Goal: Information Seeking & Learning: Learn about a topic

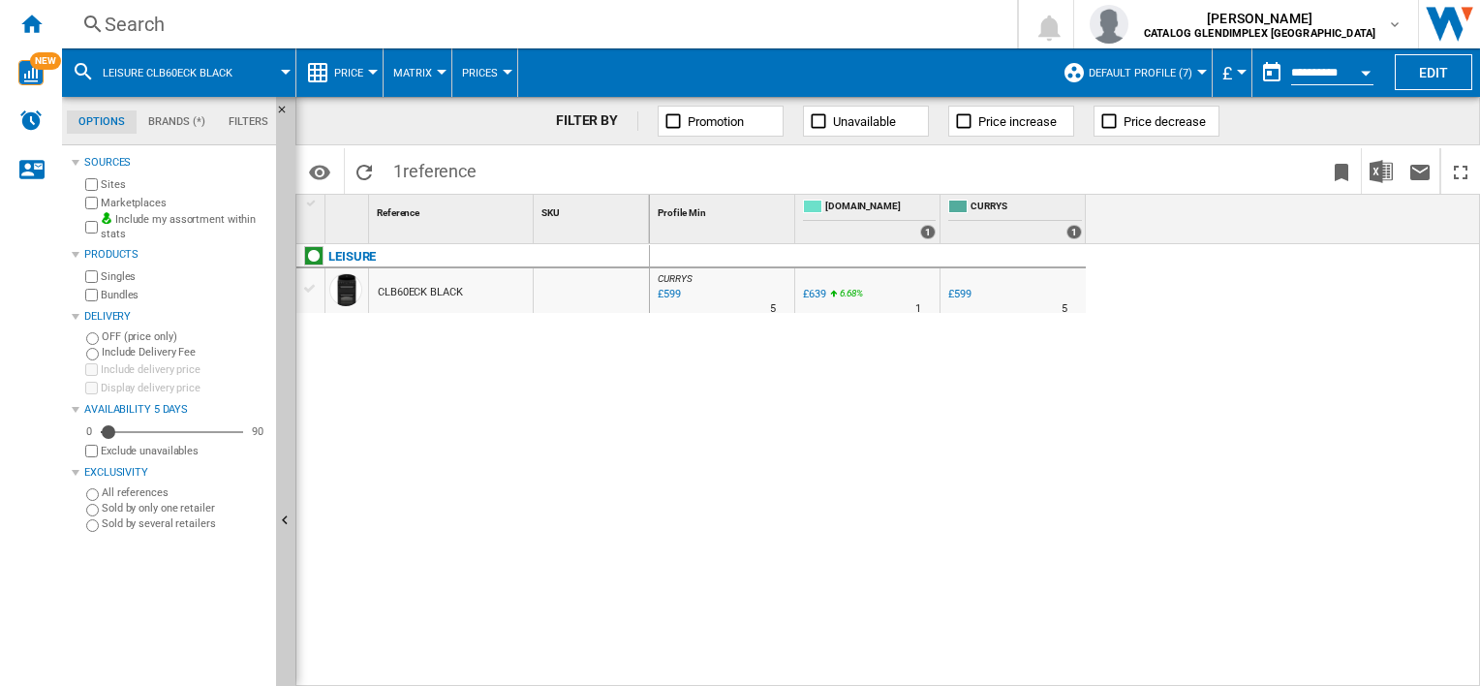
click at [156, 29] on div "Search" at bounding box center [536, 24] width 862 height 27
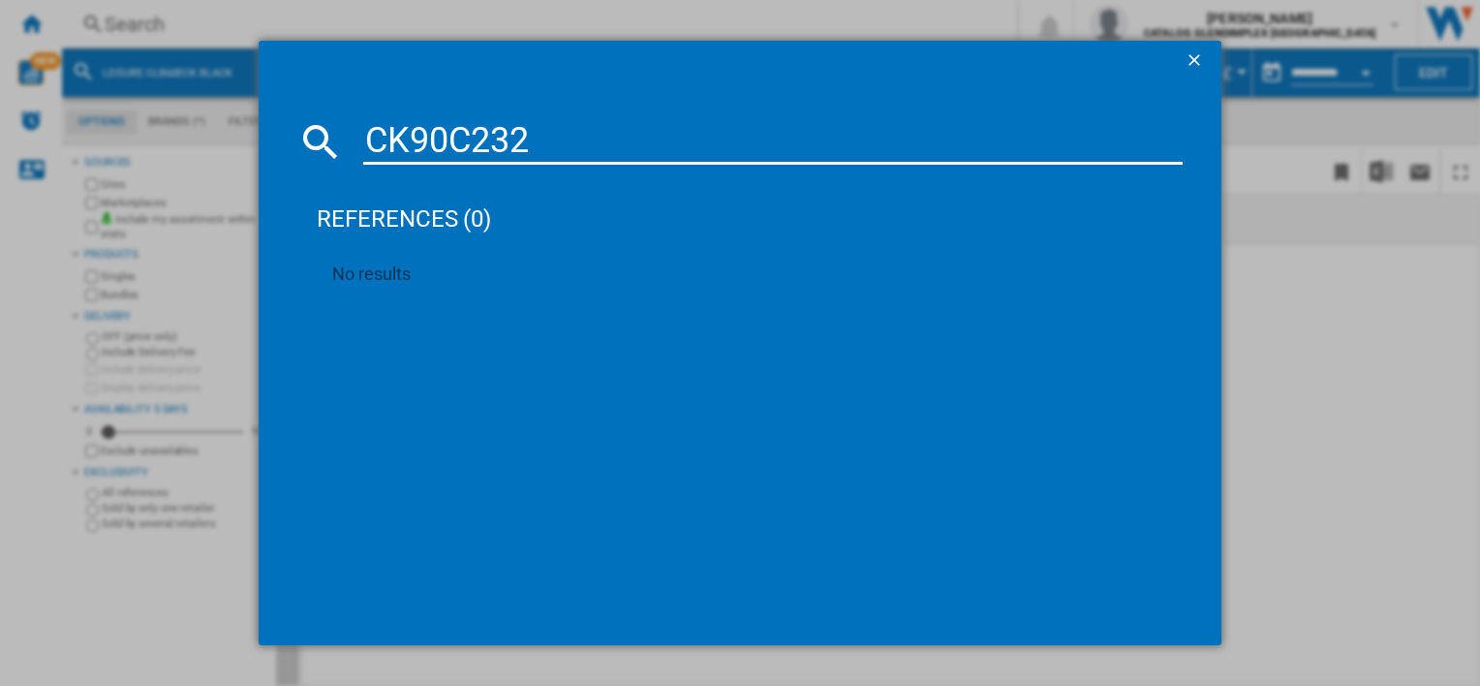
type input "CK90C232K"
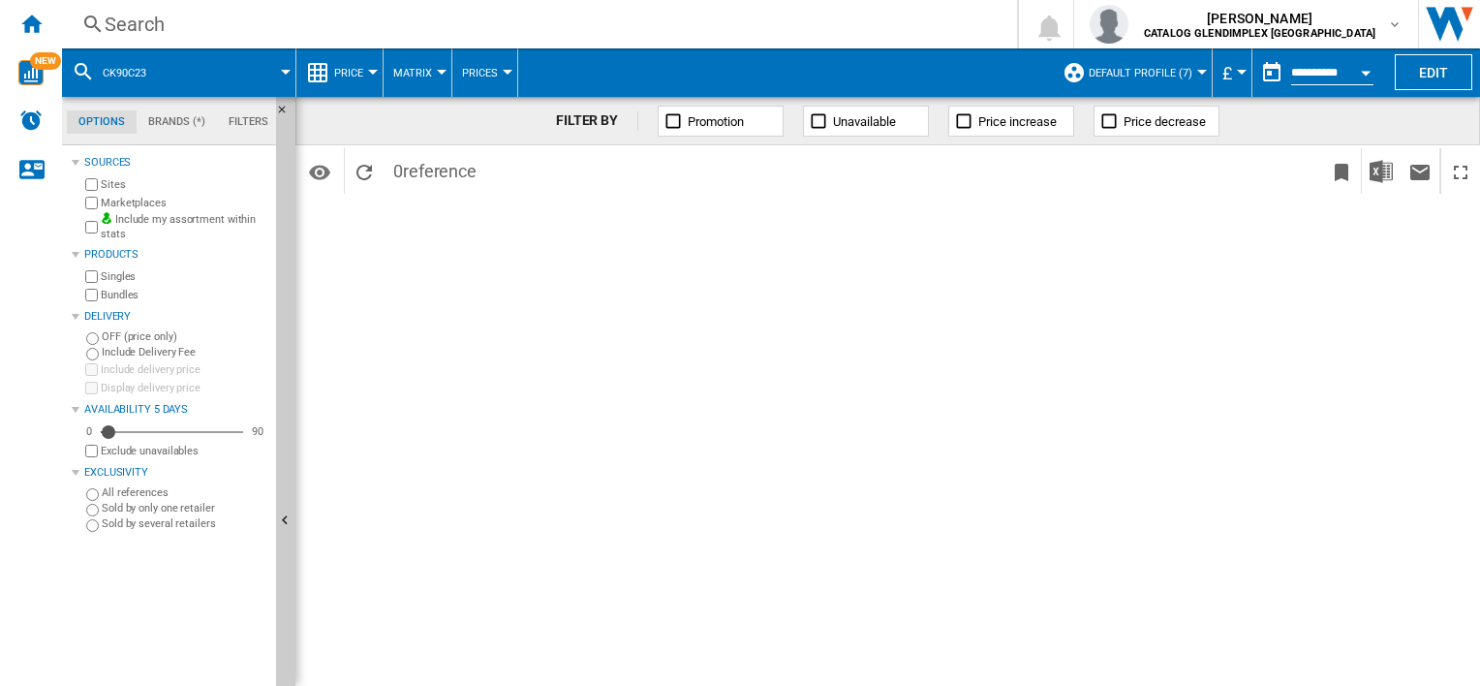
click at [360, 7] on div "Search Search 0 [PERSON_NAME] CATALOG GLENDIMPLEX [GEOGRAPHIC_DATA] CATALOG GLE…" at bounding box center [771, 24] width 1418 height 48
click at [354, 18] on div "Search" at bounding box center [536, 24] width 862 height 27
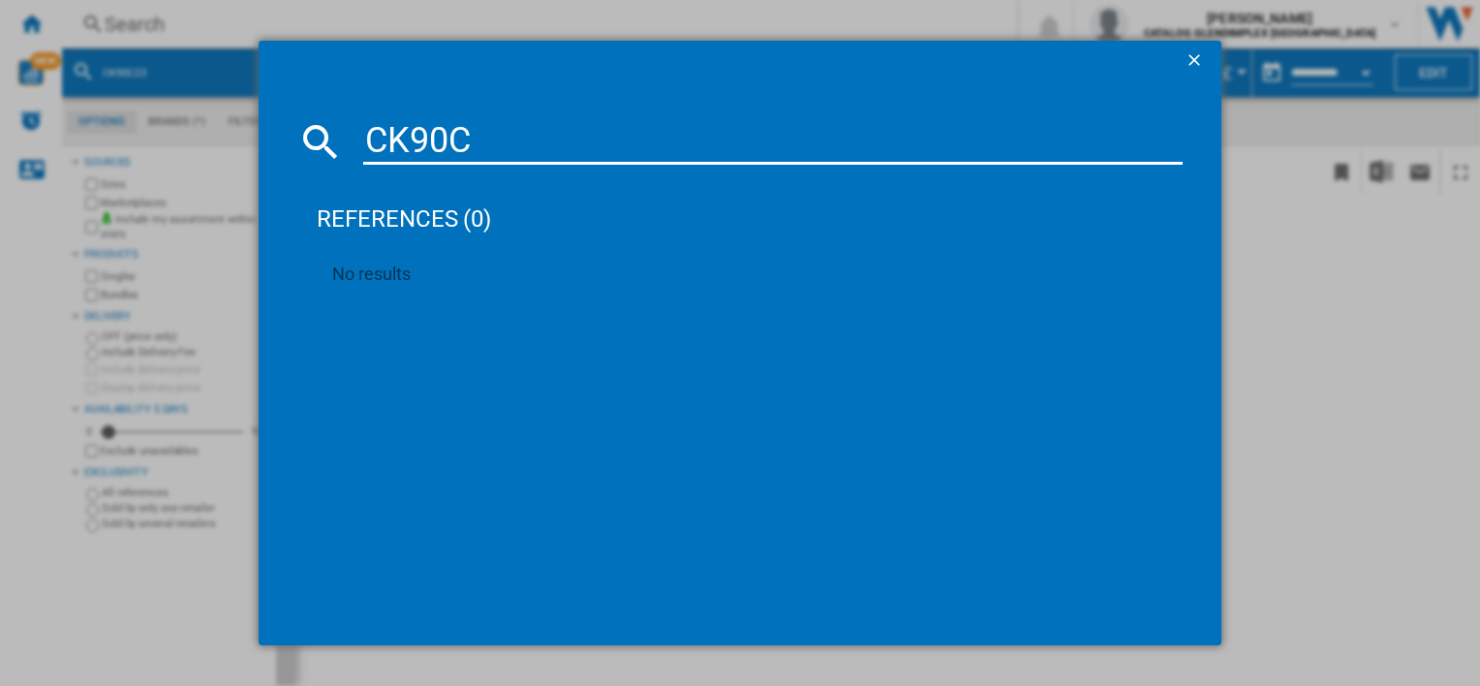
type input "CK90C"
click at [1194, 57] on ng-md-icon "getI18NText('BUTTONS.CLOSE_DIALOG')" at bounding box center [1196, 61] width 23 height 23
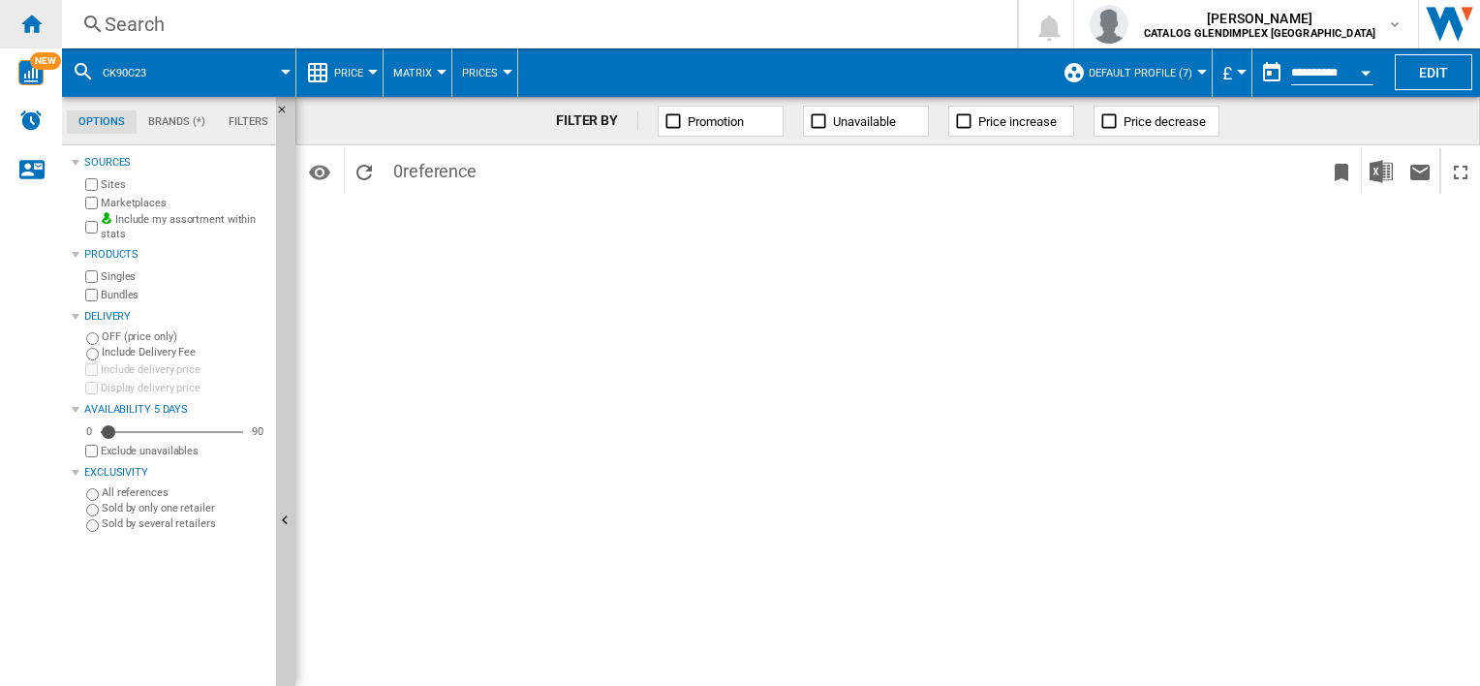
click at [29, 23] on ng-md-icon "Home" at bounding box center [30, 23] width 23 height 23
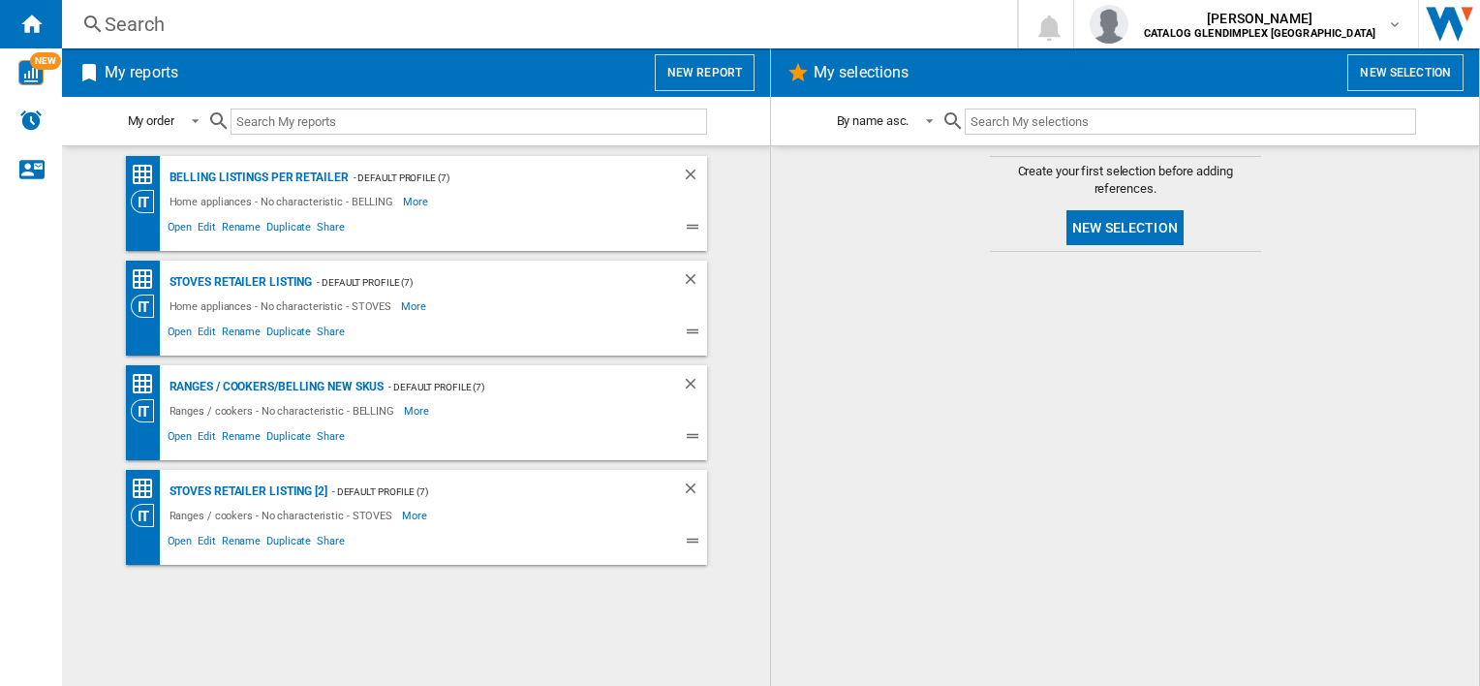
click at [184, 29] on div "Search" at bounding box center [536, 24] width 862 height 27
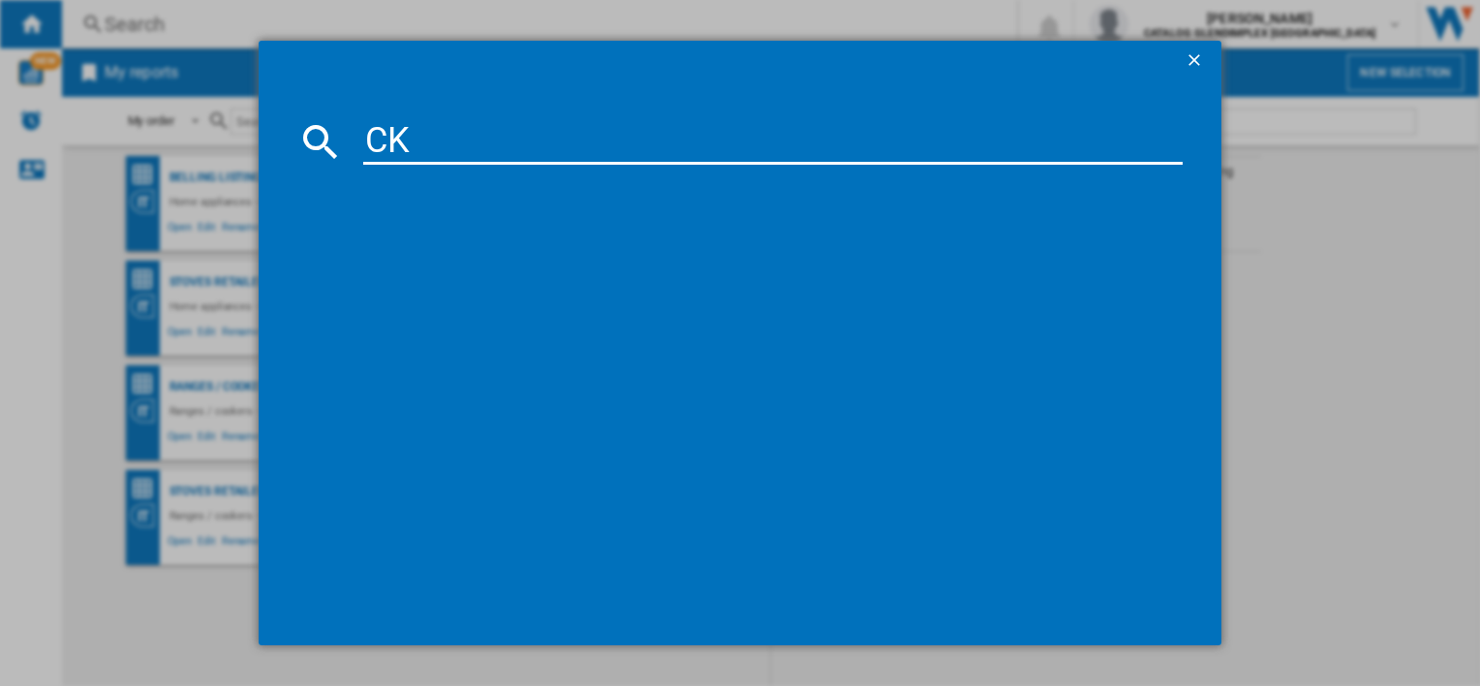
type input "CK"
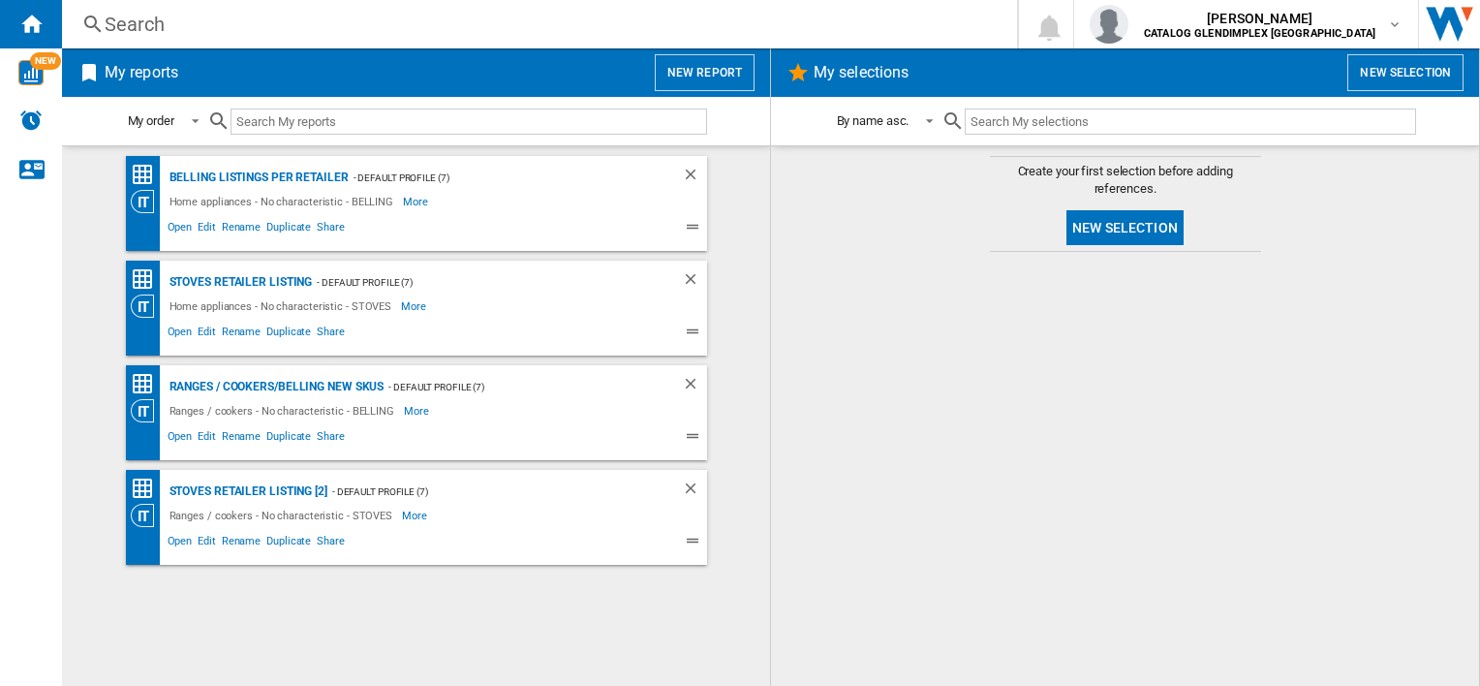
click at [120, 33] on div "Search" at bounding box center [536, 24] width 862 height 27
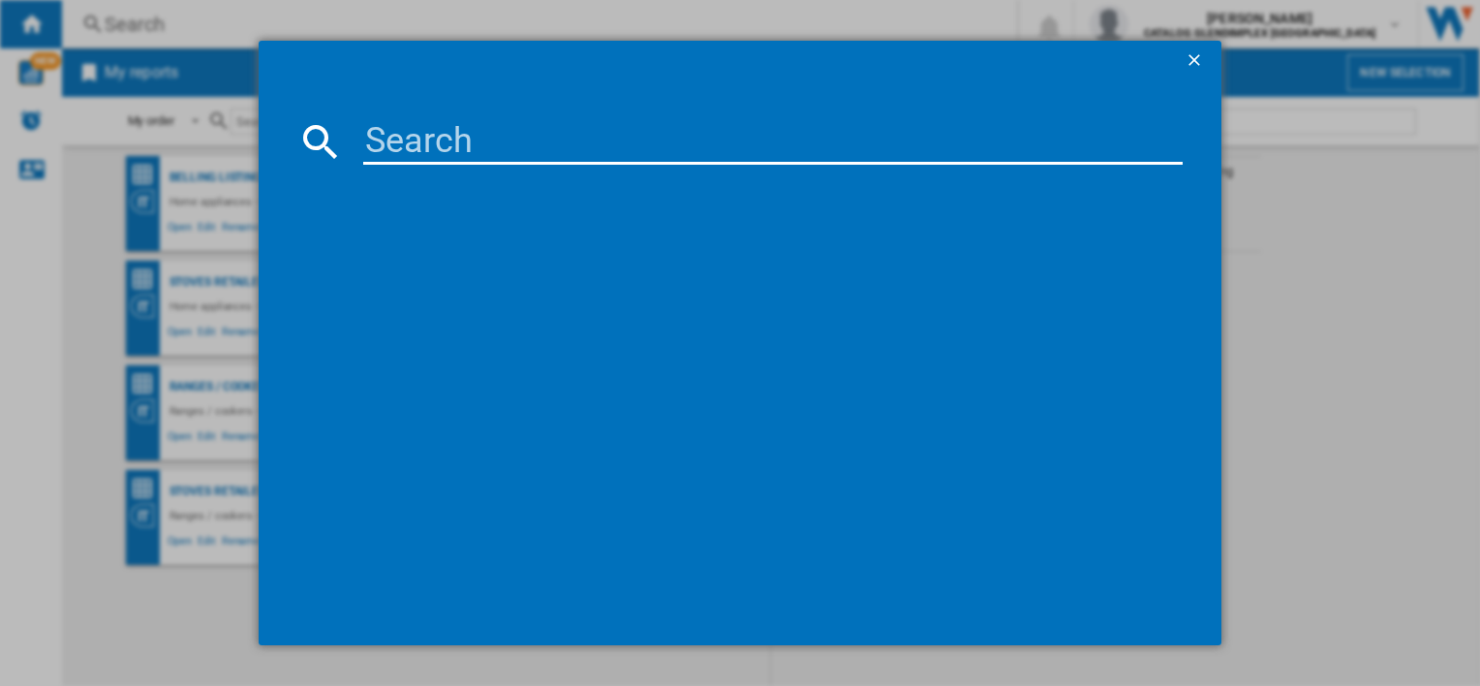
click at [443, 122] on input at bounding box center [772, 141] width 818 height 46
paste input "CK90F232K"
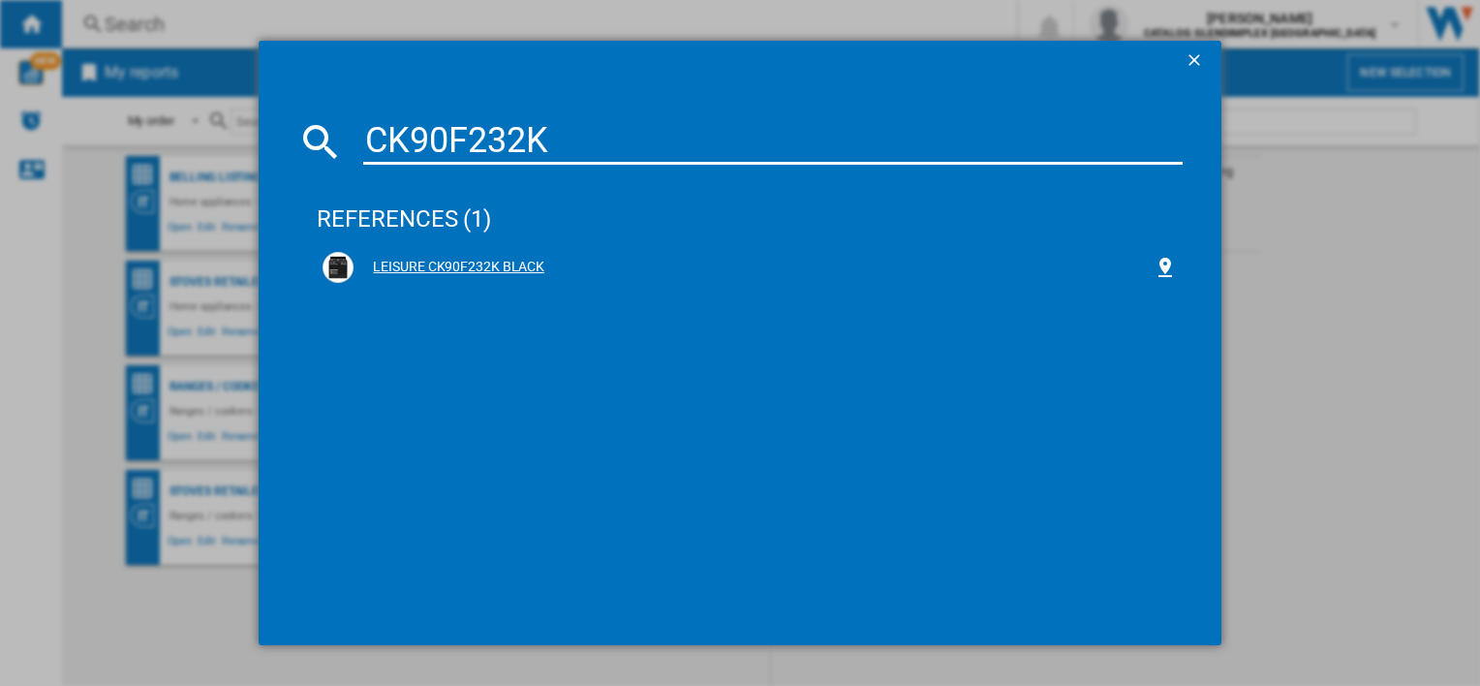
type input "CK90F232K"
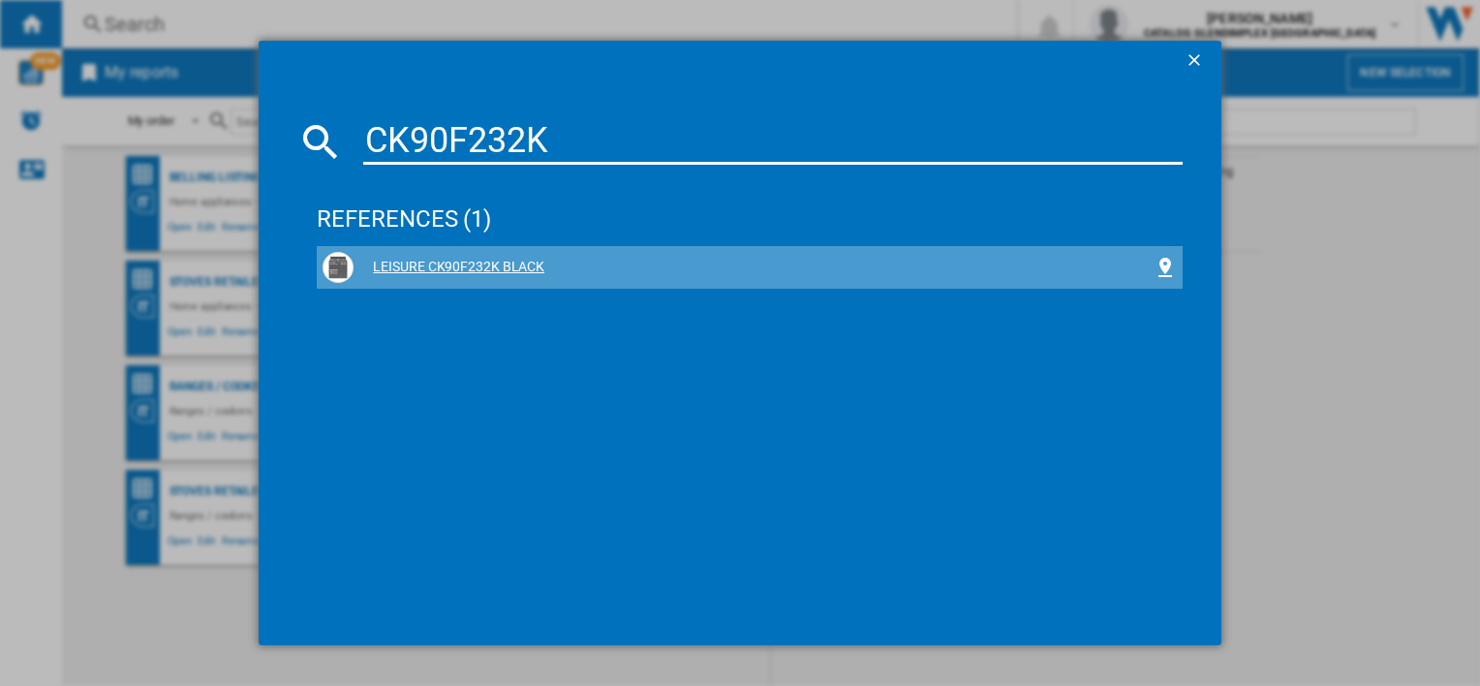
click at [405, 263] on div "LEISURE CK90F232K BLACK" at bounding box center [753, 267] width 799 height 19
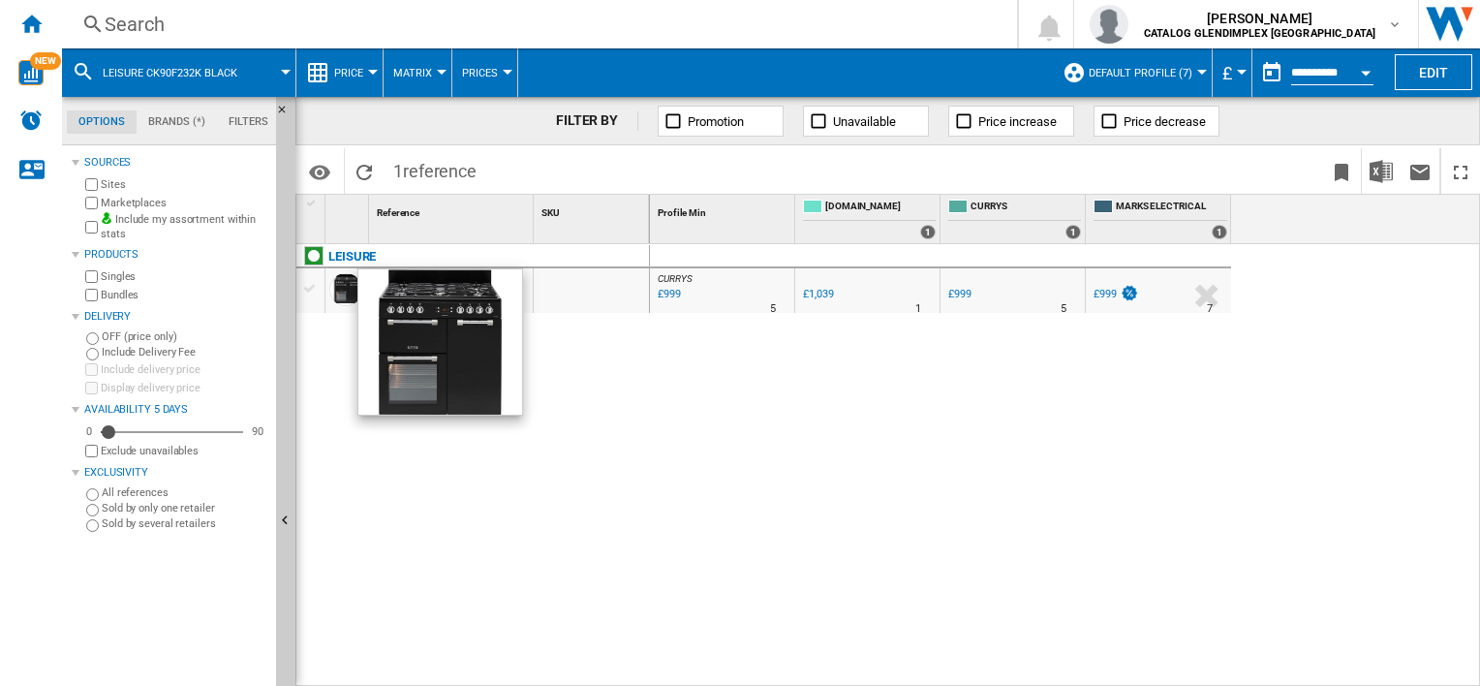
click at [330, 289] on div at bounding box center [345, 289] width 33 height 33
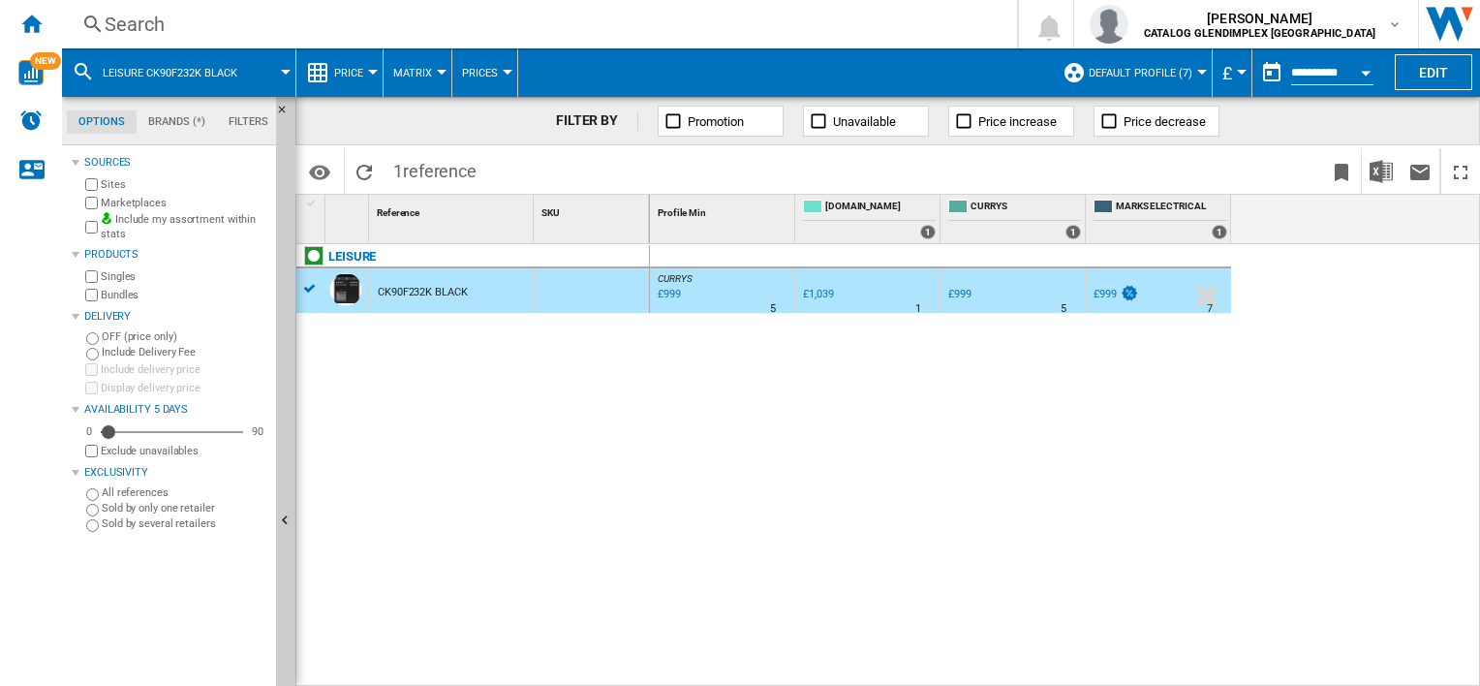
click at [678, 285] on div "£999" at bounding box center [668, 294] width 26 height 19
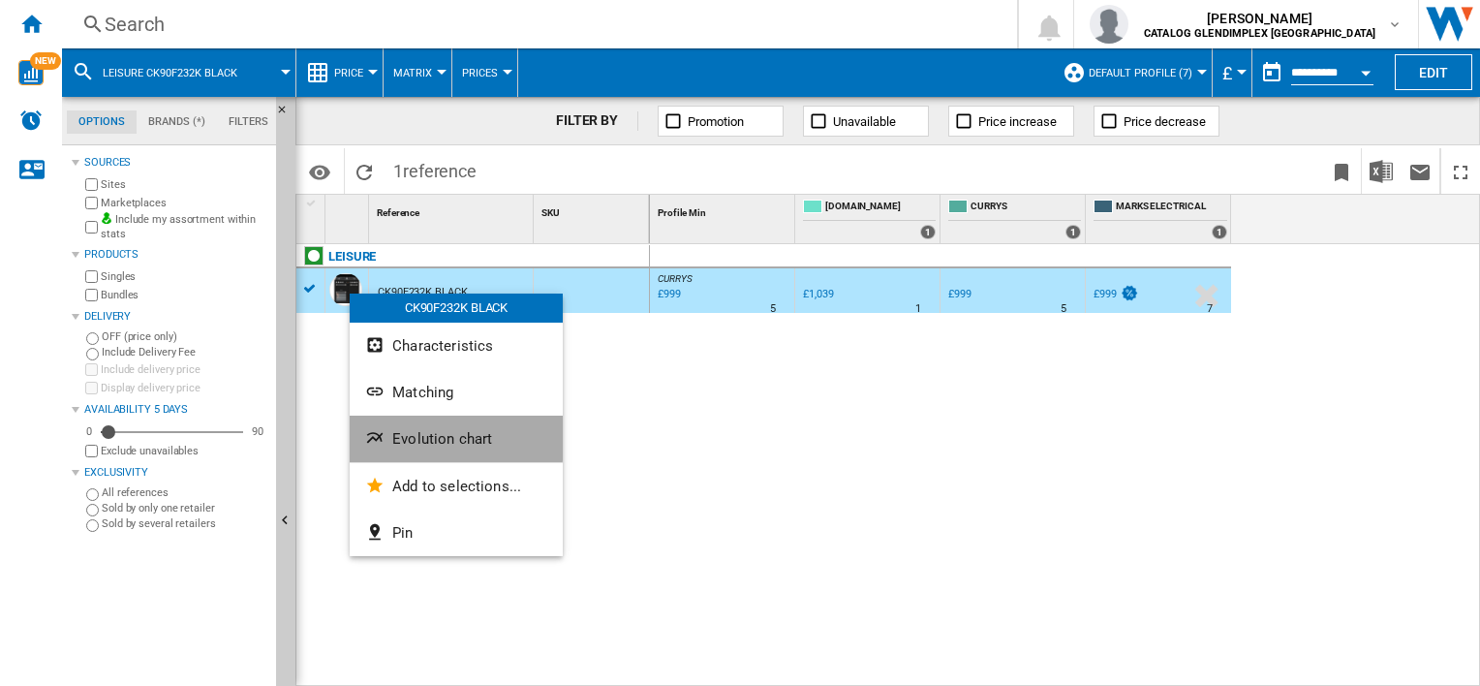
click at [450, 438] on span "Evolution chart" at bounding box center [442, 438] width 100 height 17
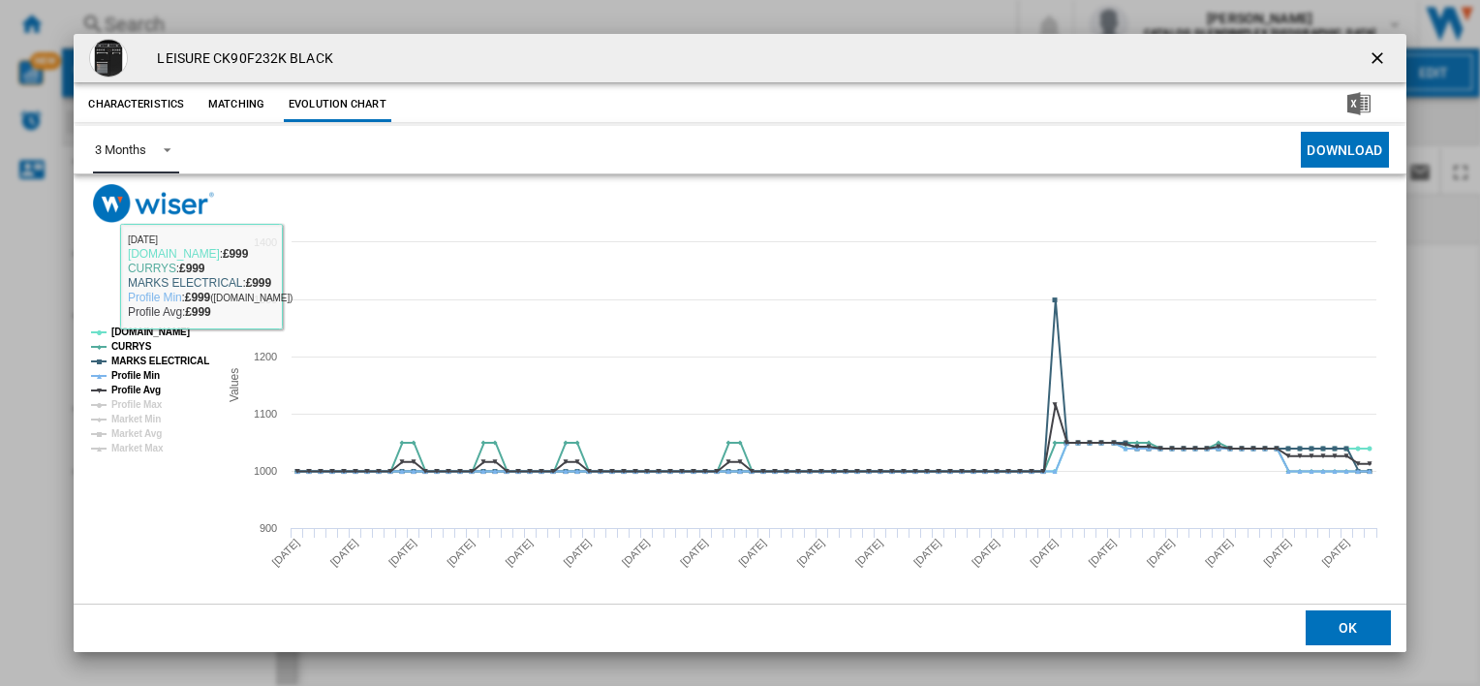
click at [169, 161] on md-select-value "3 Months" at bounding box center [135, 149] width 85 height 47
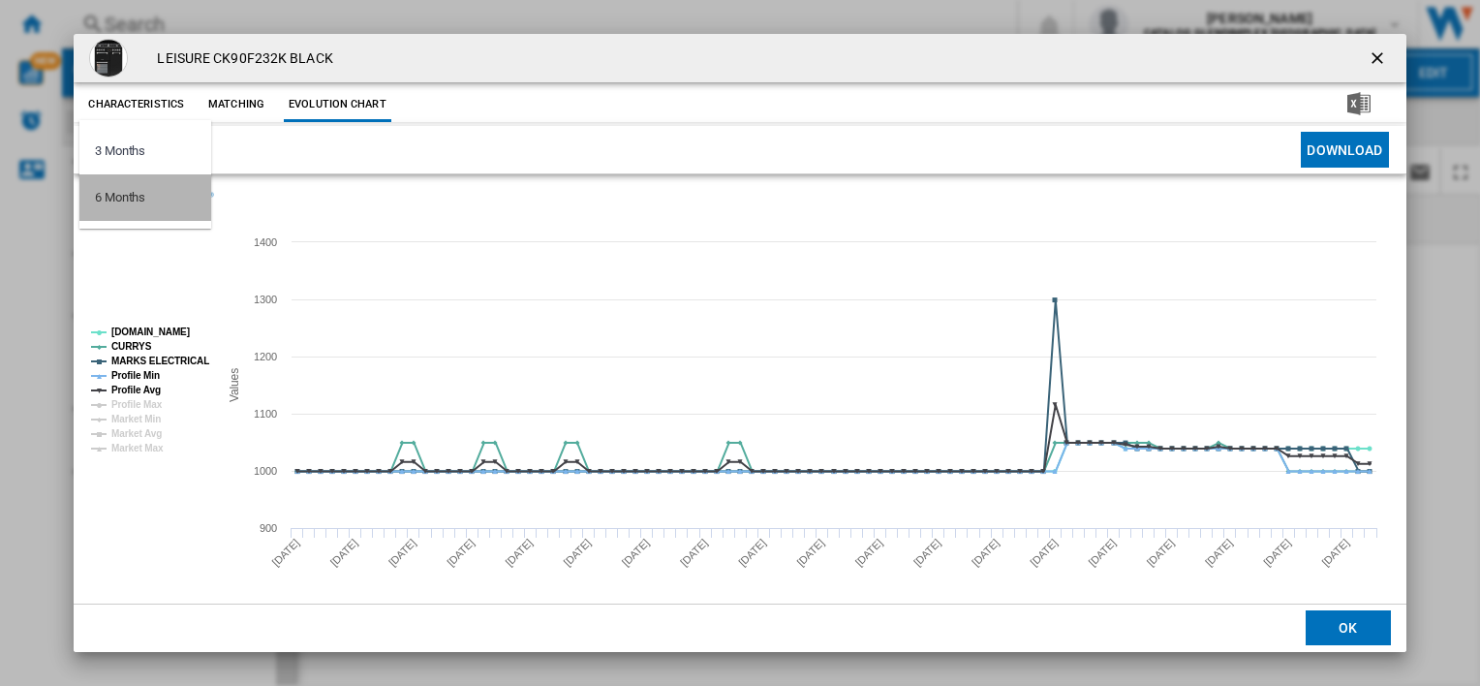
click at [166, 207] on md-option "6 Months" at bounding box center [145, 197] width 132 height 46
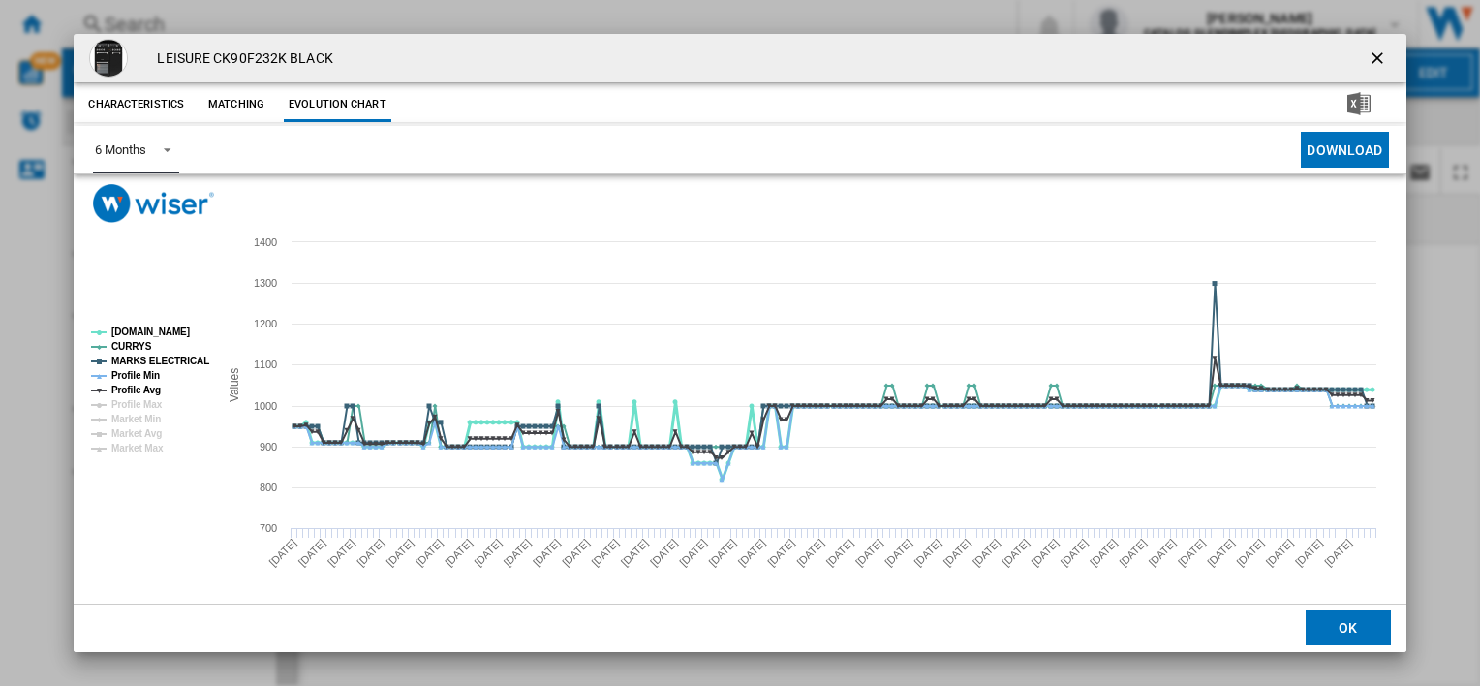
click at [137, 326] on tspan "[DOMAIN_NAME]" at bounding box center [150, 331] width 78 height 11
click at [133, 344] on tspan "CURRYS" at bounding box center [131, 346] width 41 height 11
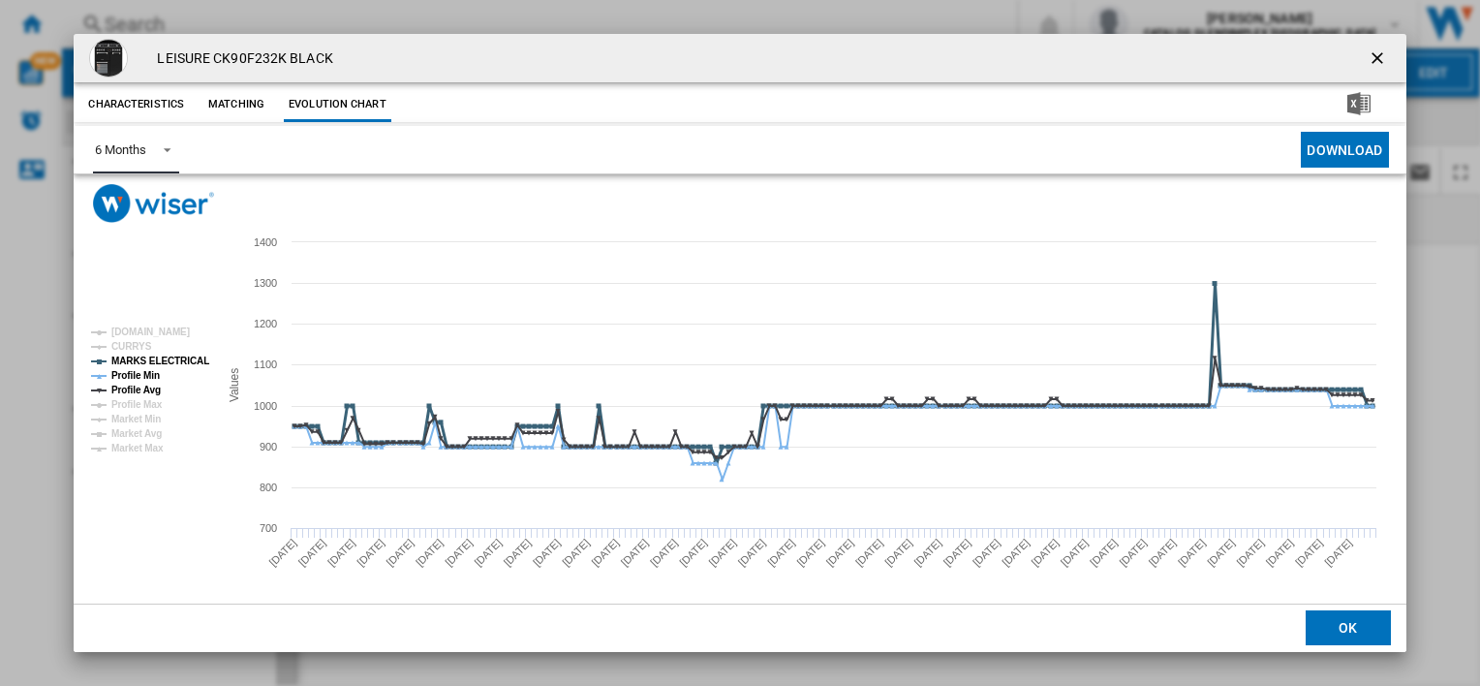
click at [132, 355] on tspan "MARKS ELECTRICAL" at bounding box center [160, 360] width 98 height 11
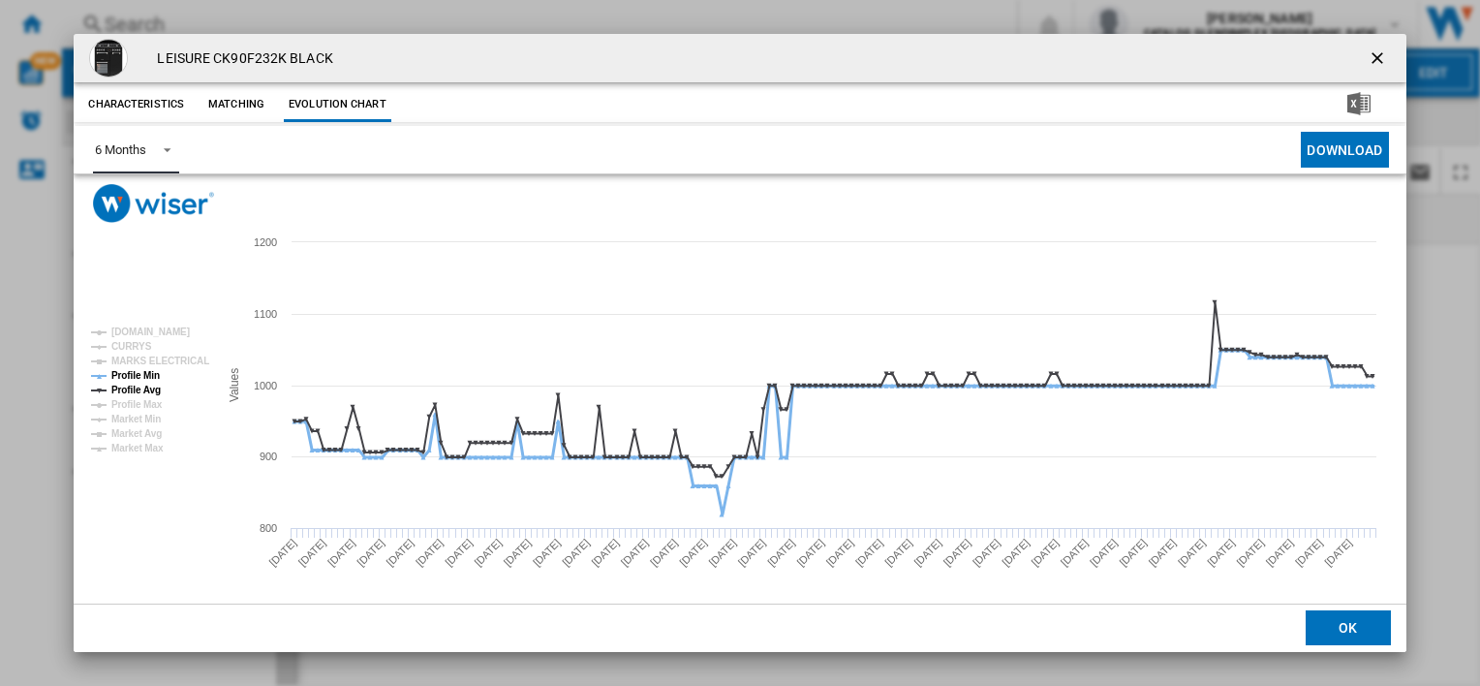
click at [131, 374] on tspan "Profile Min" at bounding box center [135, 375] width 48 height 11
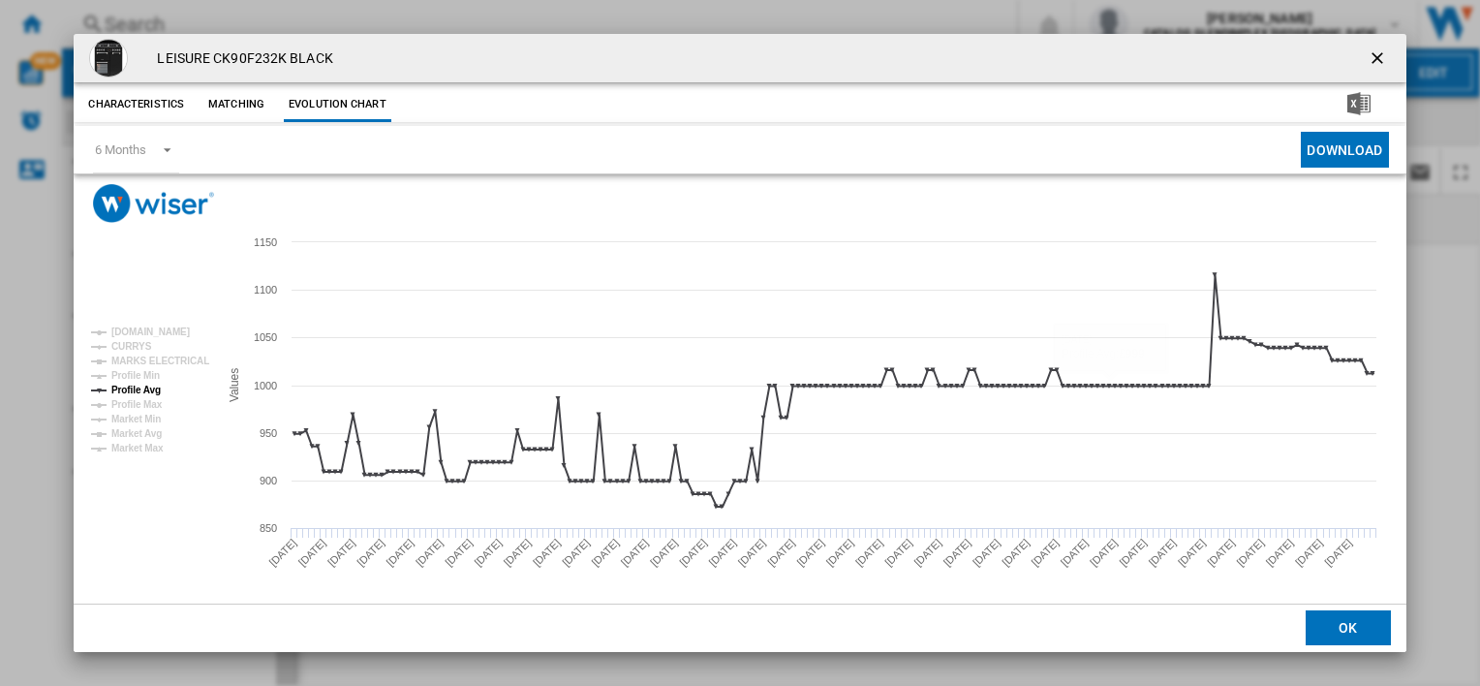
click at [1371, 51] on ng-md-icon "getI18NText('BUTTONS.CLOSE_DIALOG')" at bounding box center [1379, 59] width 23 height 23
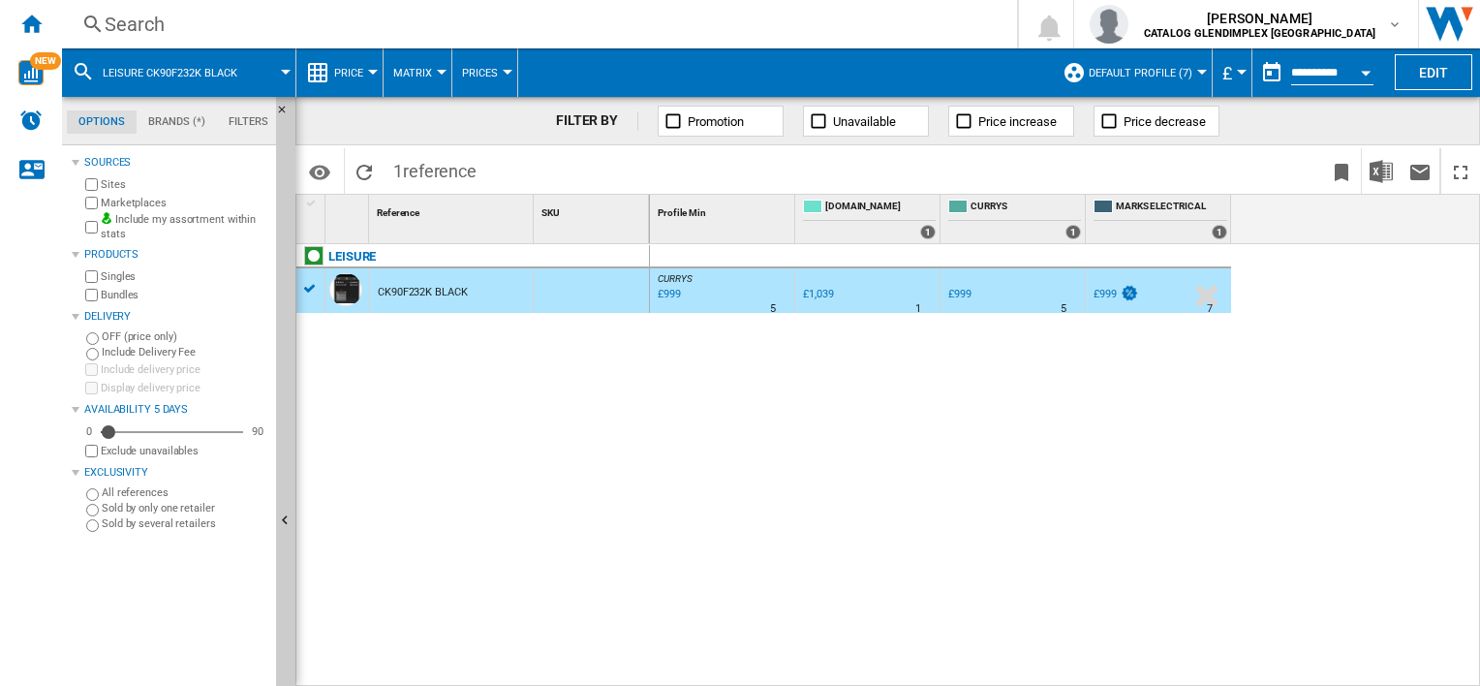
click at [258, 31] on div "Search" at bounding box center [536, 24] width 862 height 27
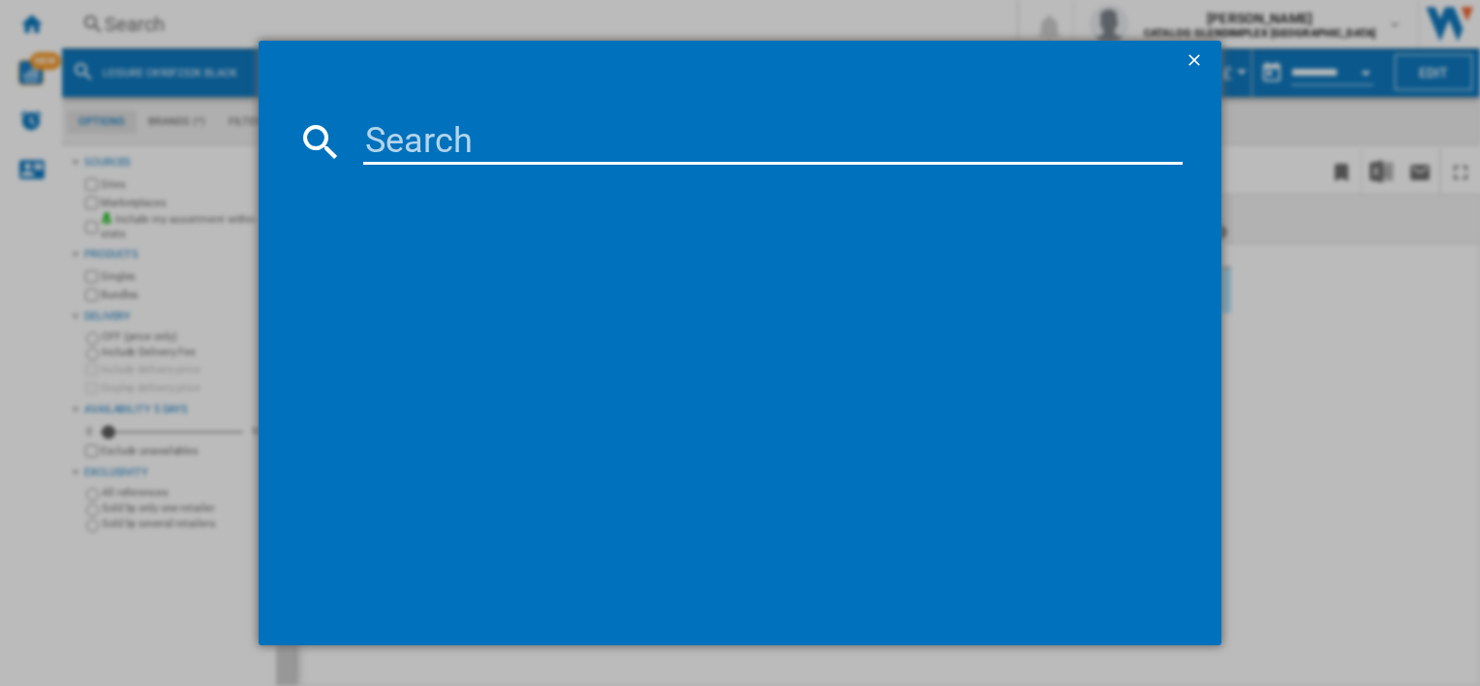
click at [511, 154] on input at bounding box center [772, 141] width 818 height 46
paste input "CK90C230K"
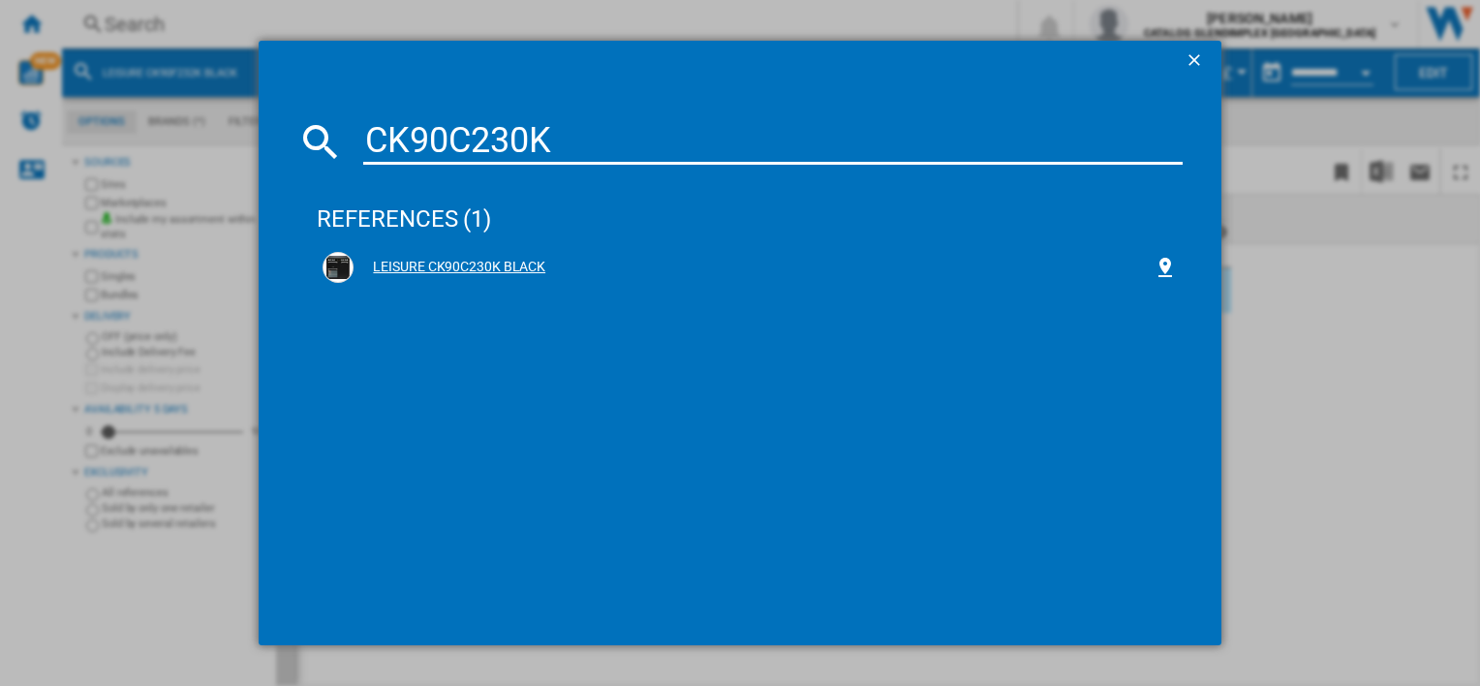
type input "CK90C230K"
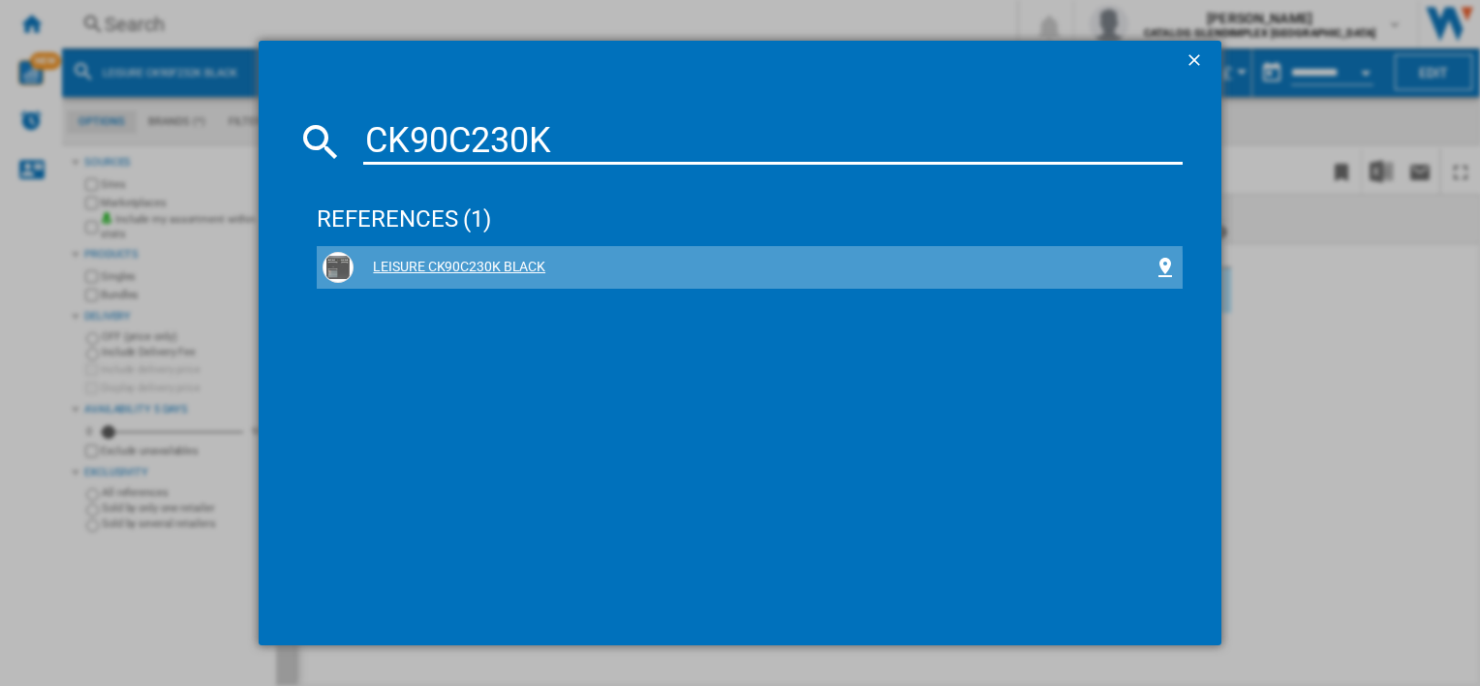
click at [420, 271] on div "LEISURE CK90C230K BLACK" at bounding box center [753, 267] width 799 height 19
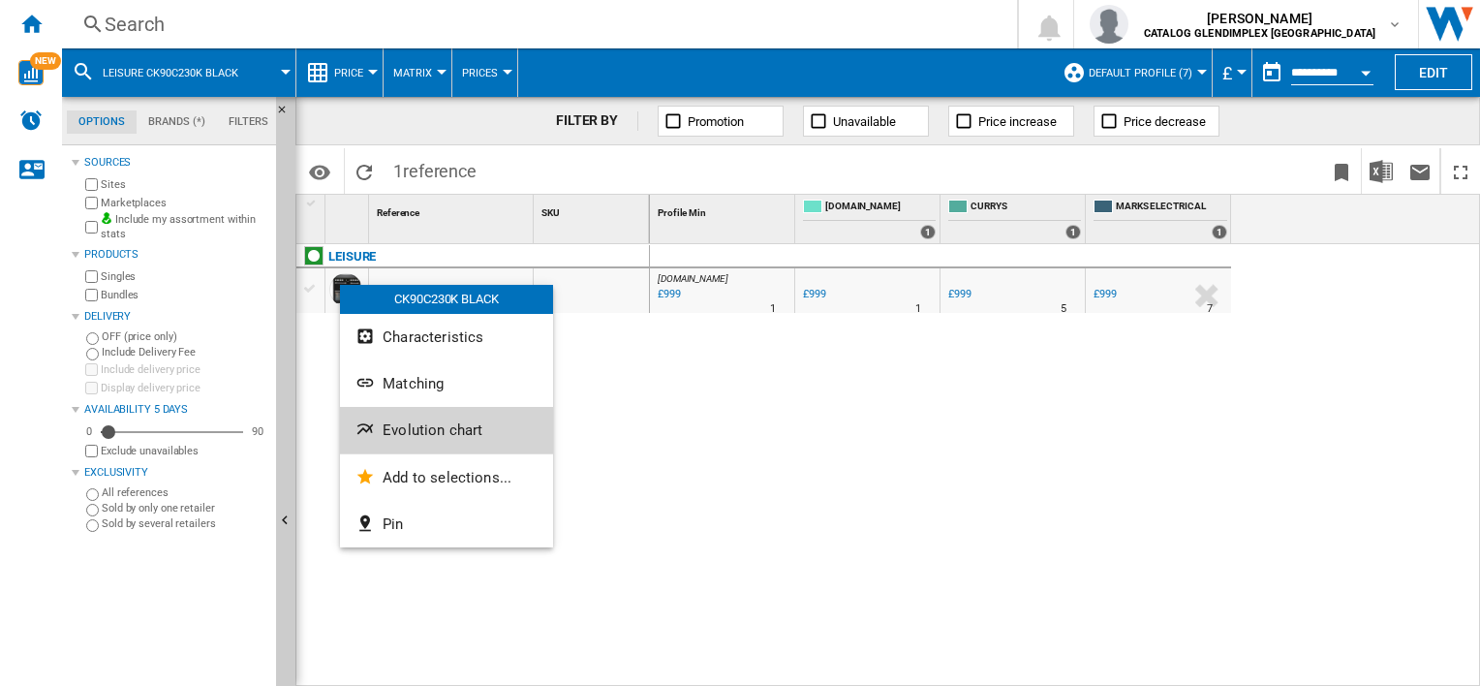
click at [456, 438] on span "Evolution chart" at bounding box center [433, 429] width 100 height 17
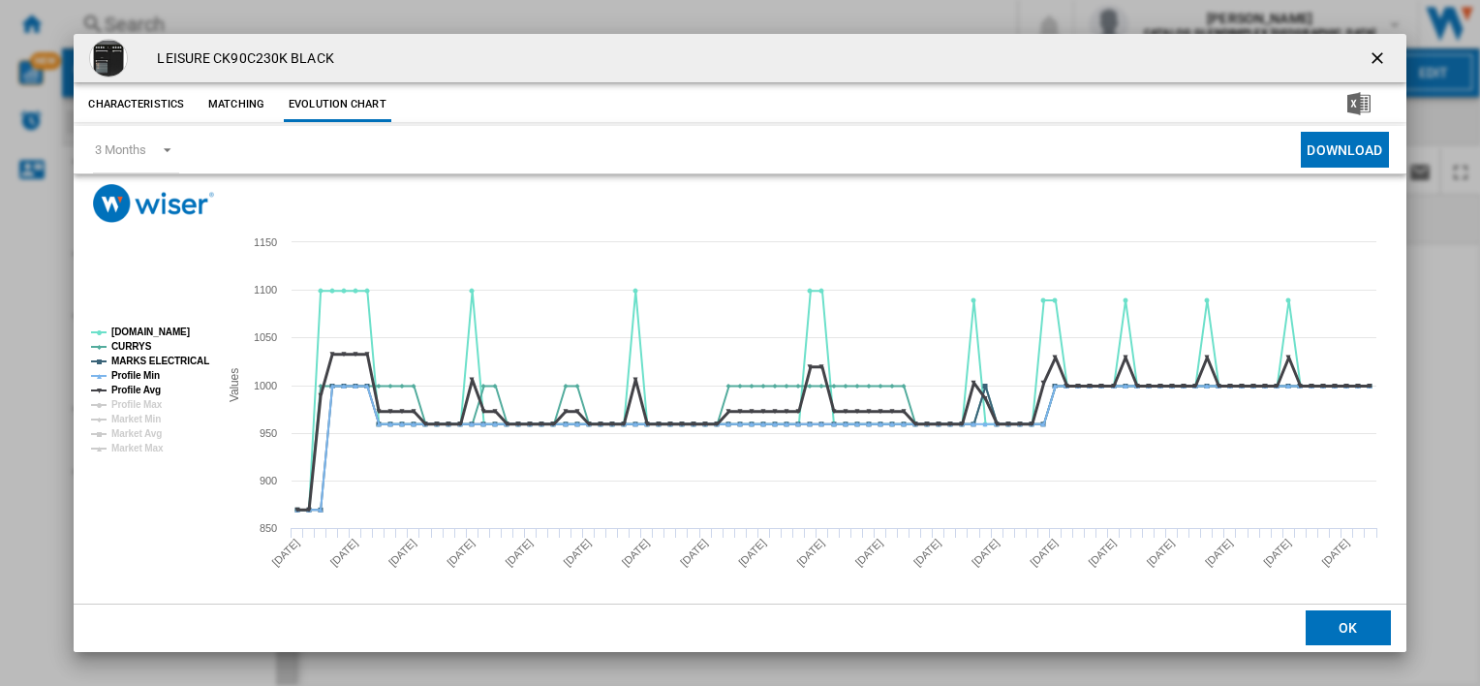
click at [151, 376] on tspan "Profile Min" at bounding box center [135, 375] width 48 height 11
click at [155, 356] on tspan "MARKS ELECTRICAL" at bounding box center [160, 360] width 98 height 11
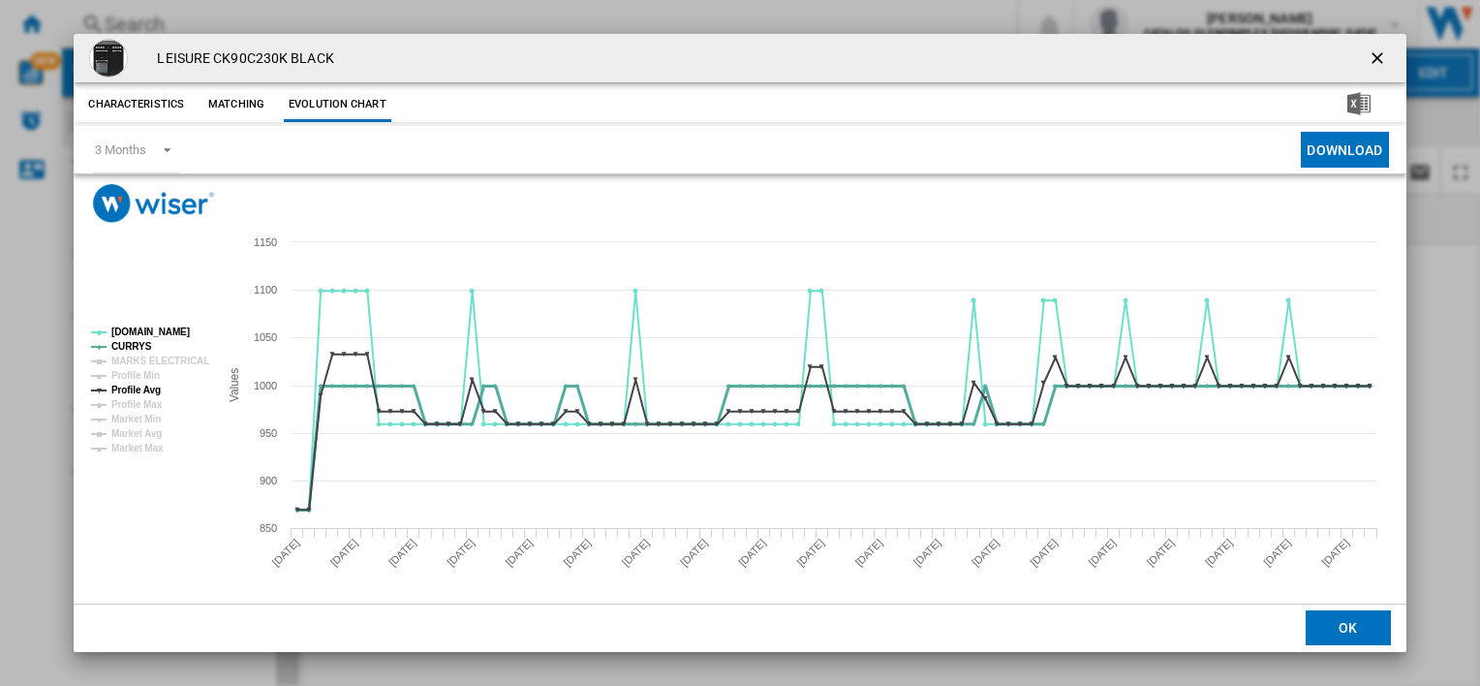
click at [138, 342] on tspan "CURRYS" at bounding box center [131, 346] width 41 height 11
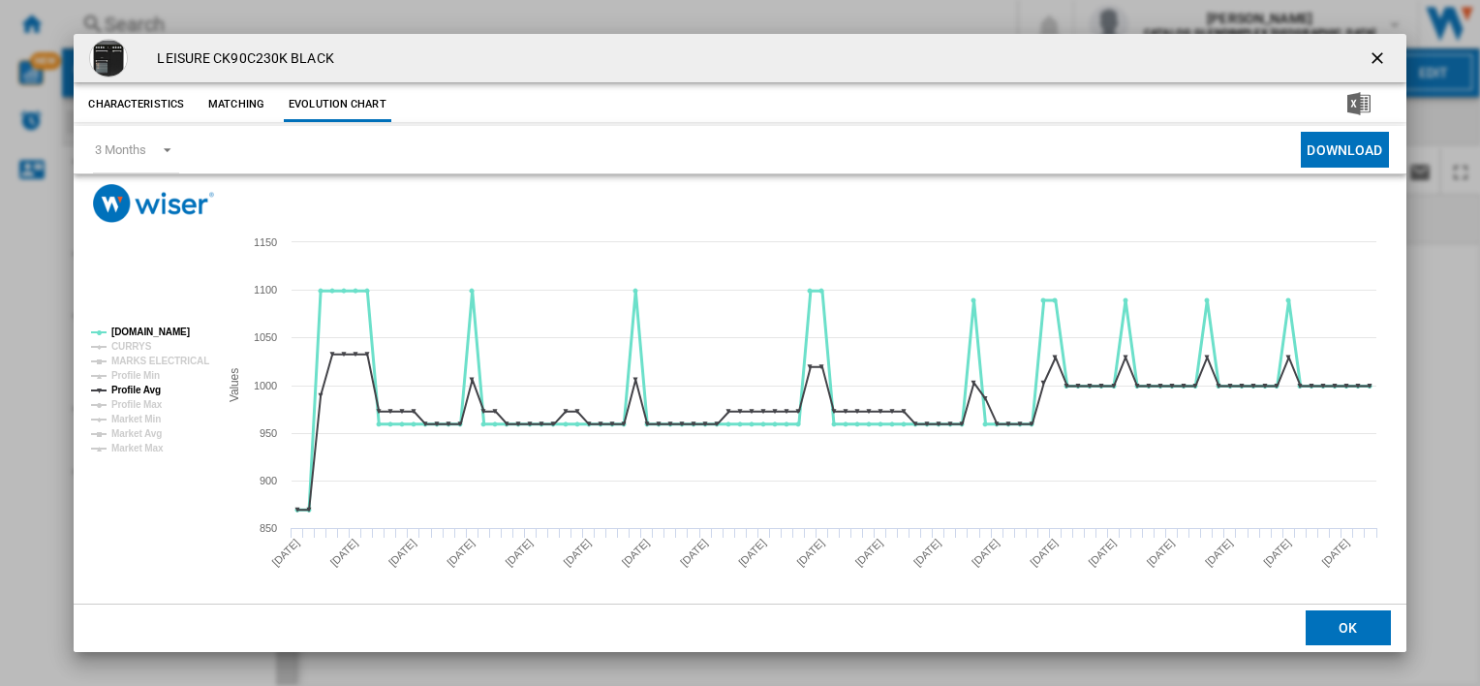
click at [136, 326] on tspan "[DOMAIN_NAME]" at bounding box center [150, 331] width 78 height 11
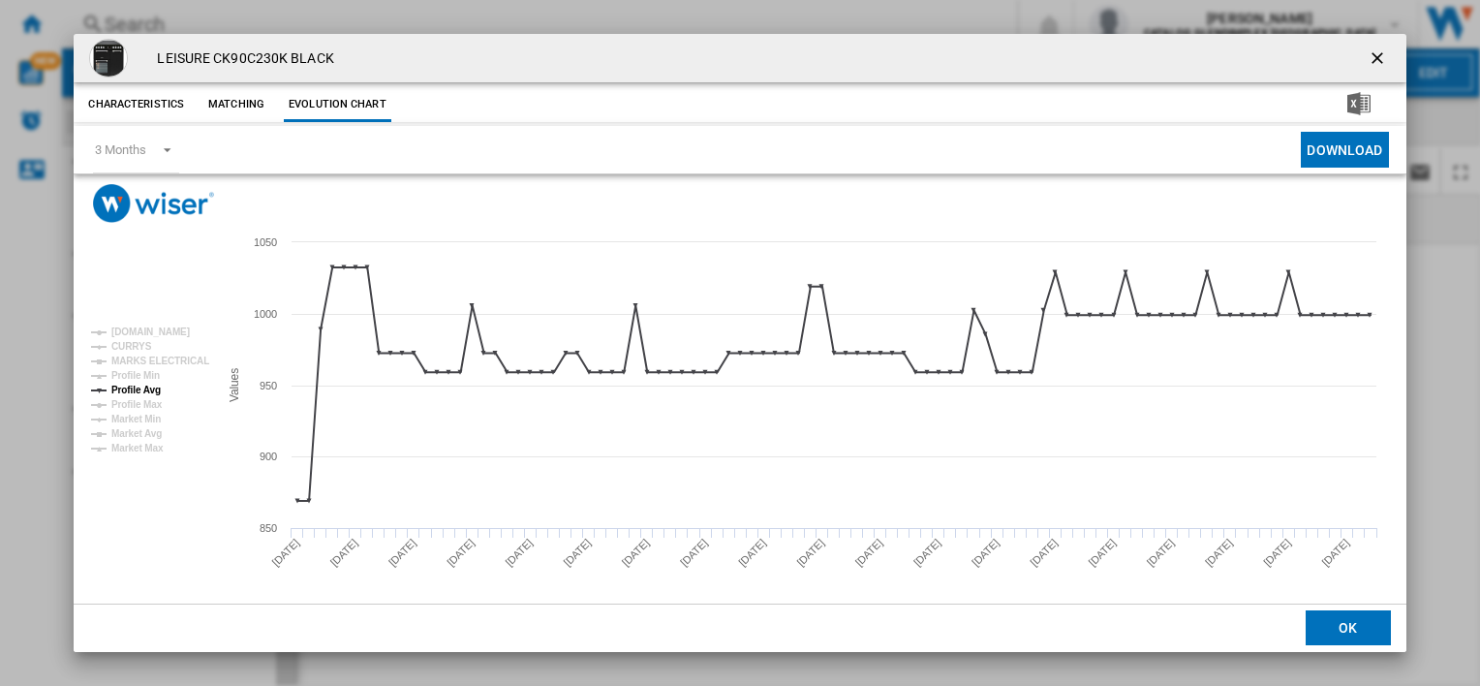
click at [1374, 57] on ng-md-icon "getI18NText('BUTTONS.CLOSE_DIALOG')" at bounding box center [1379, 59] width 23 height 23
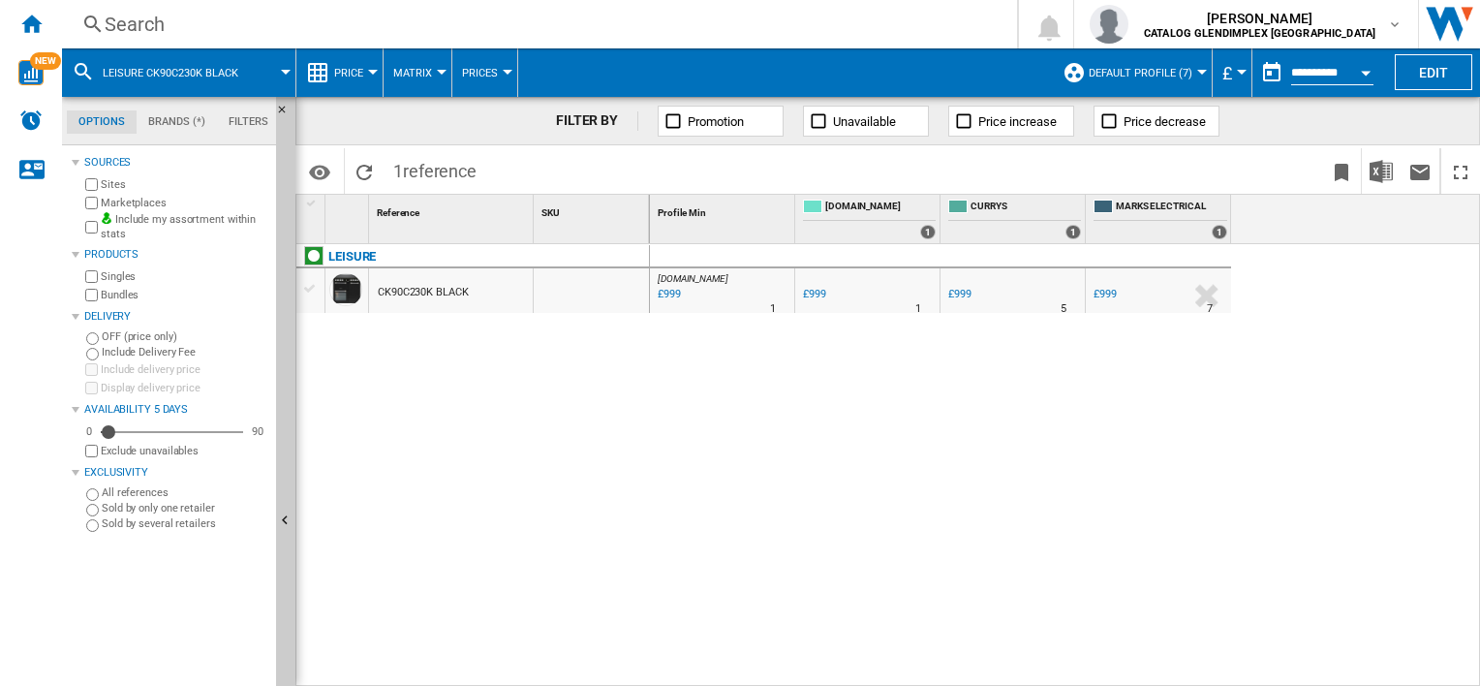
click at [143, 23] on div "Search" at bounding box center [536, 24] width 862 height 27
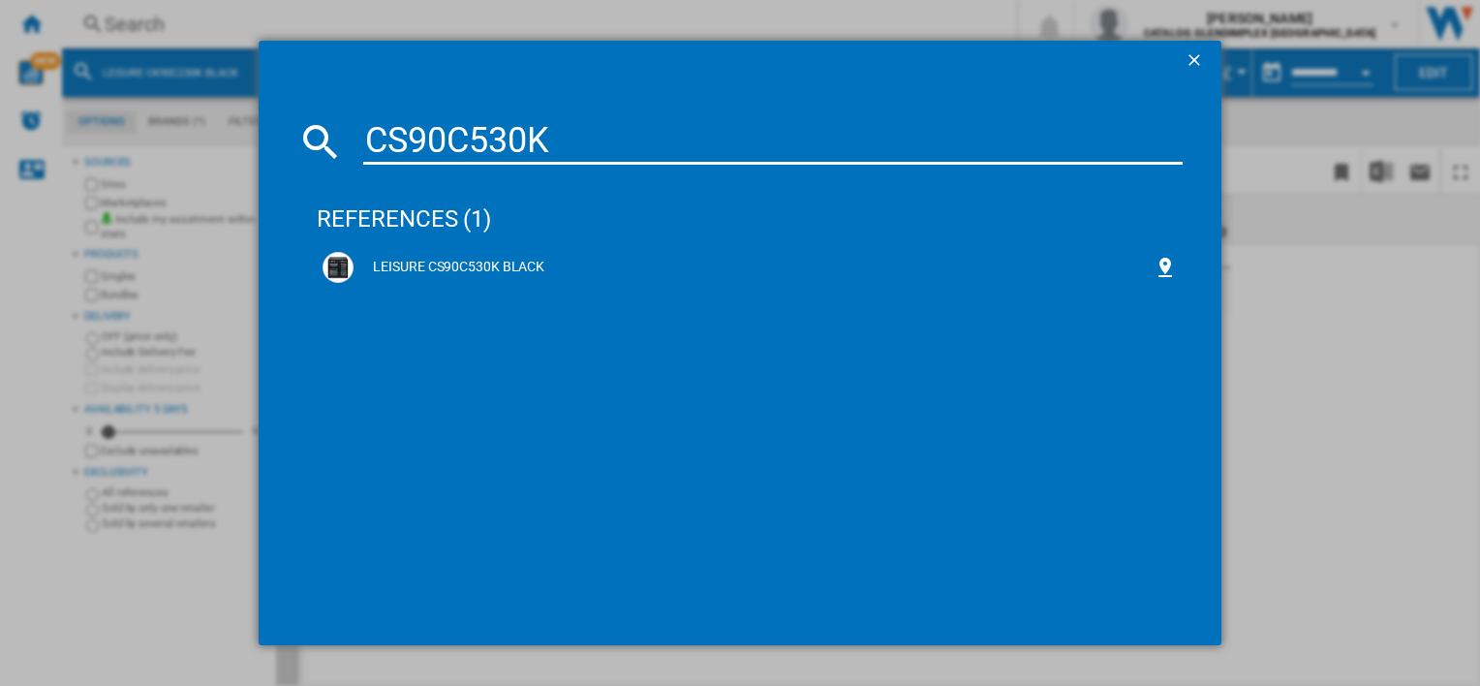
type input "CS90C530K"
click at [507, 271] on div "LEISURE CS90C530K BLACK" at bounding box center [753, 267] width 799 height 19
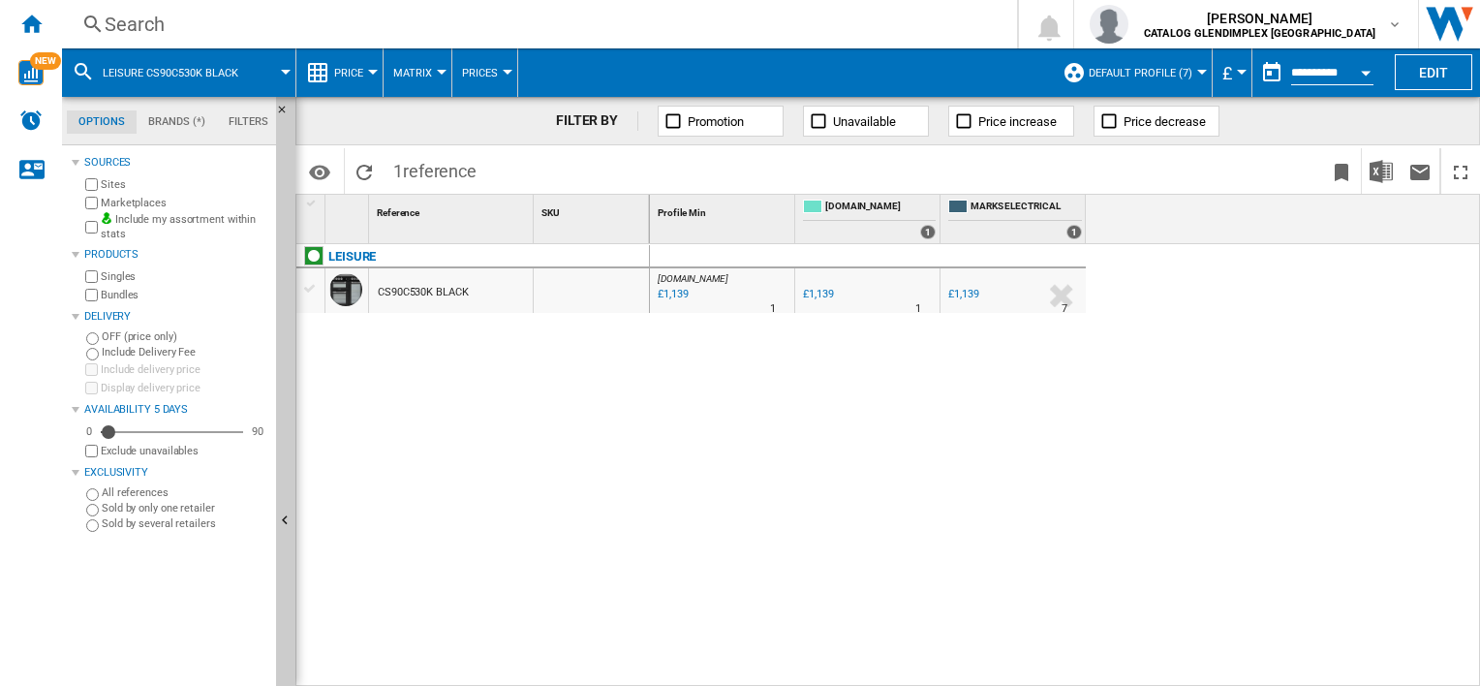
click at [463, 279] on div "CS90C530K BLACK" at bounding box center [423, 292] width 91 height 45
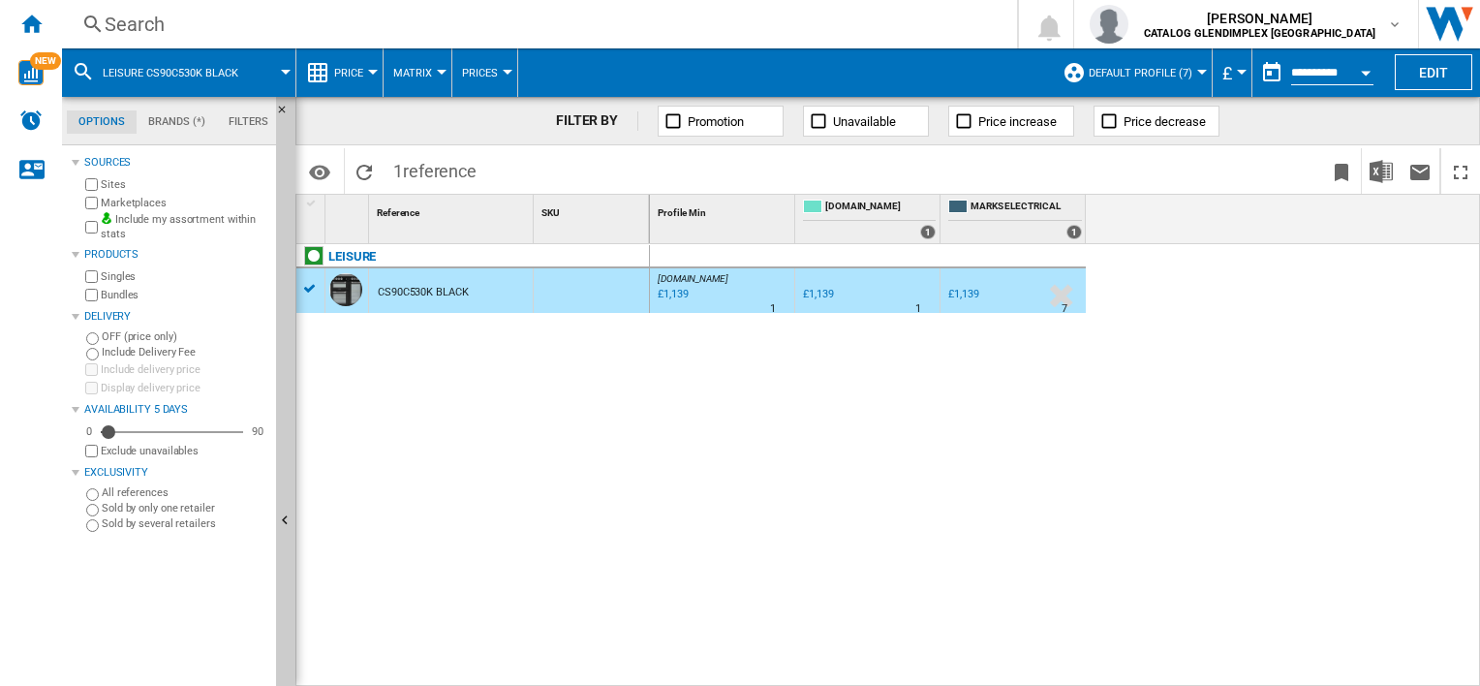
click at [455, 289] on div "CS90C530K BLACK" at bounding box center [423, 292] width 91 height 45
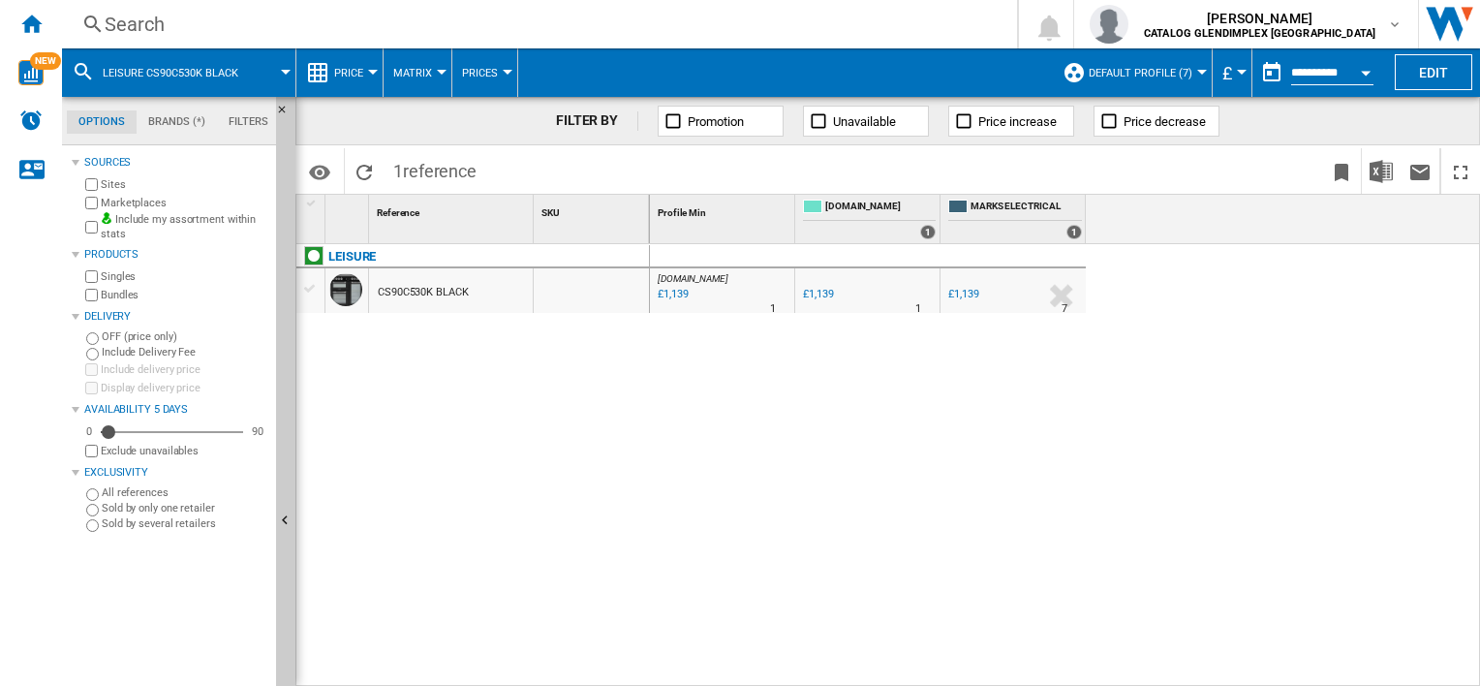
click at [394, 288] on div "CS90C530K BLACK" at bounding box center [423, 292] width 91 height 45
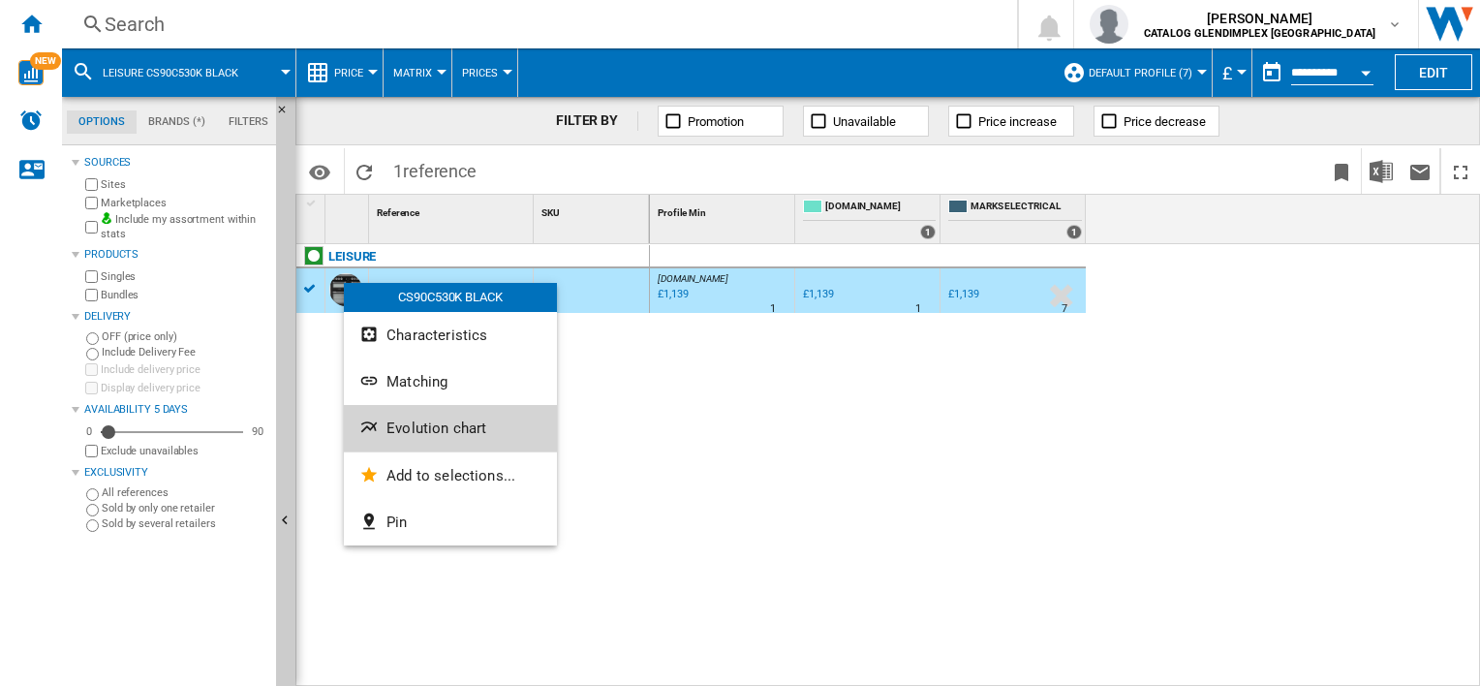
click at [440, 430] on span "Evolution chart" at bounding box center [436, 427] width 100 height 17
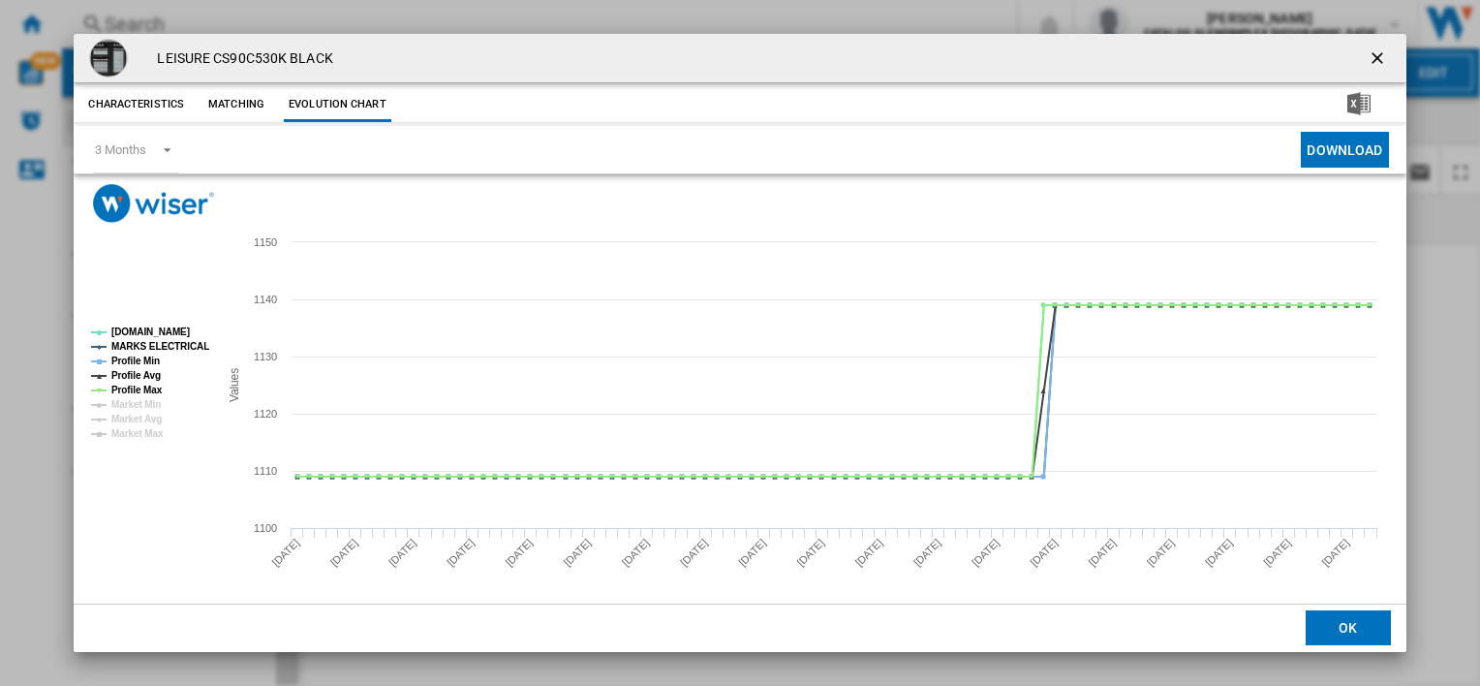
click at [136, 322] on rect "Product popup" at bounding box center [147, 383] width 128 height 127
click at [136, 337] on tspan "[DOMAIN_NAME]" at bounding box center [150, 331] width 78 height 11
click at [135, 349] on tspan "MARKS ELECTRICAL" at bounding box center [160, 346] width 98 height 11
click at [134, 356] on tspan "Profile Min" at bounding box center [135, 360] width 48 height 11
click at [134, 388] on tspan "Profile Max" at bounding box center [136, 390] width 51 height 11
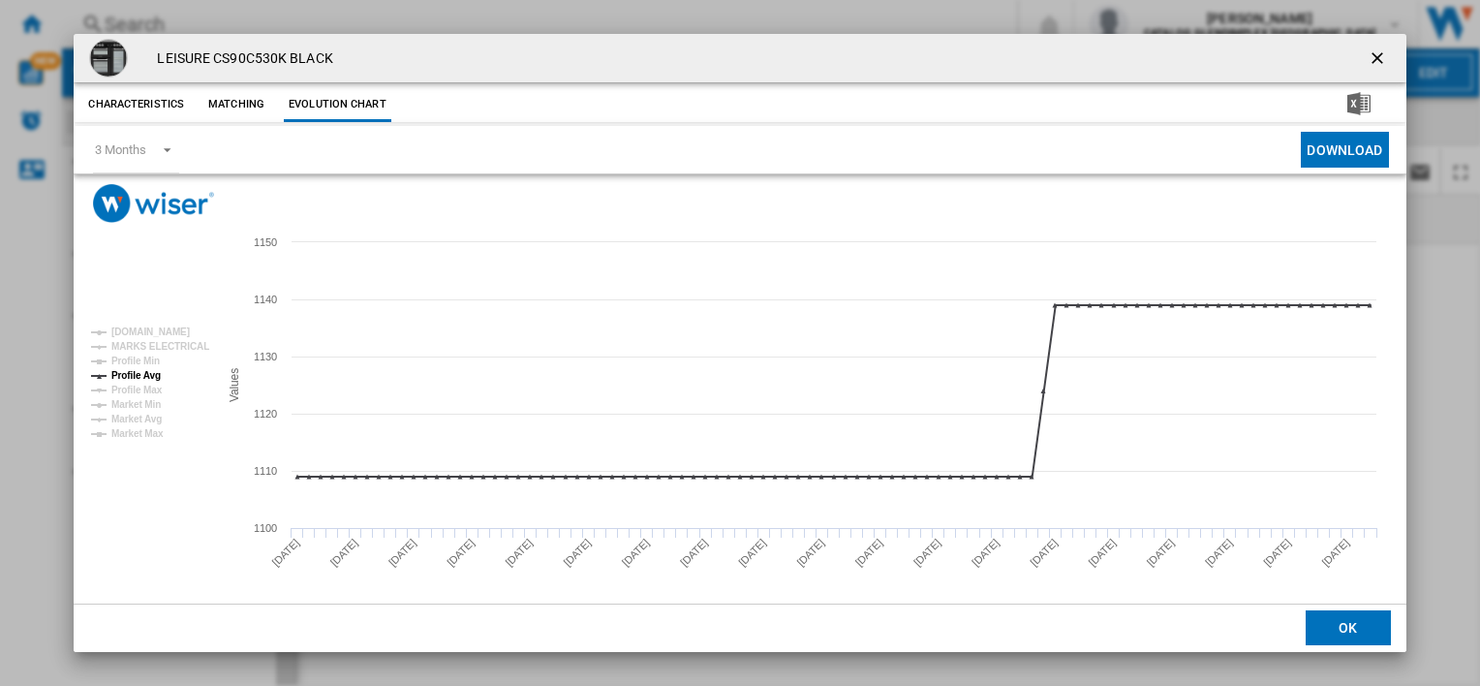
click at [1368, 54] on ng-md-icon "getI18NText('BUTTONS.CLOSE_DIALOG')" at bounding box center [1379, 59] width 23 height 23
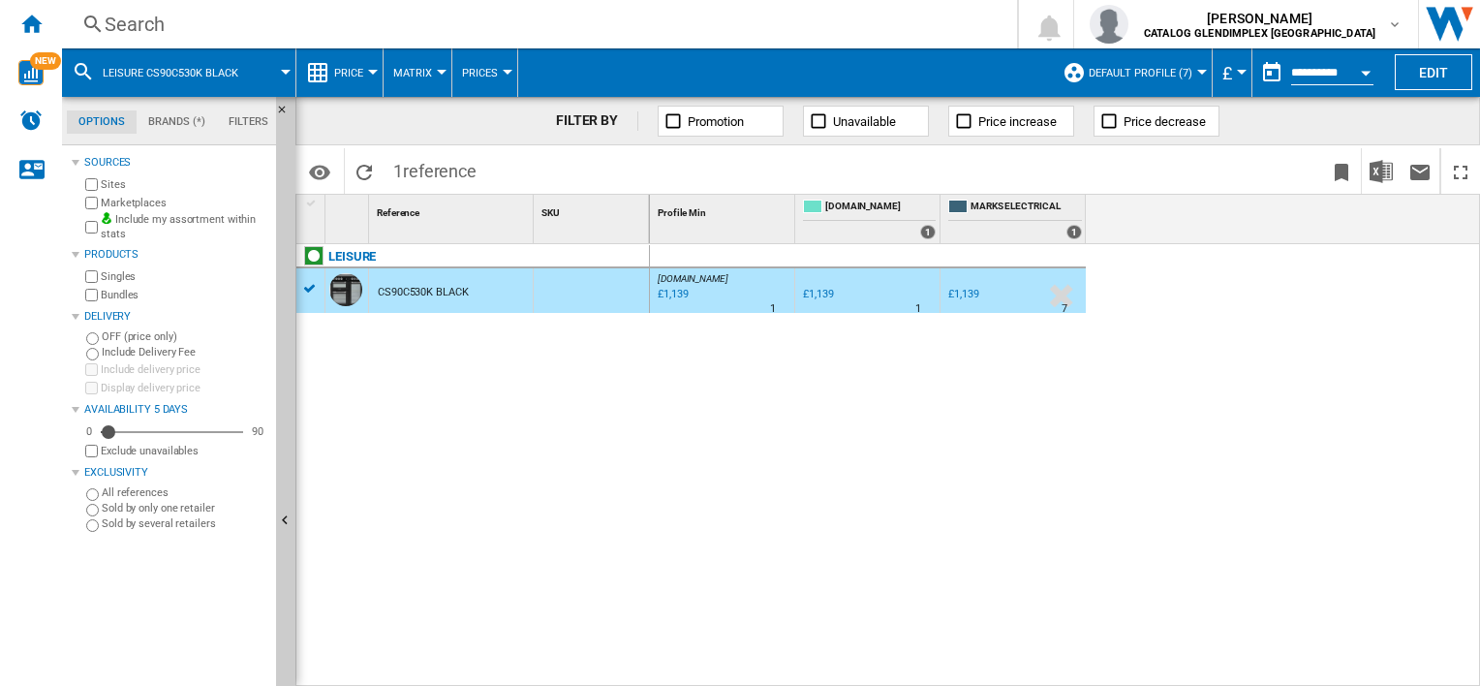
click at [287, 31] on div "Search" at bounding box center [536, 24] width 862 height 27
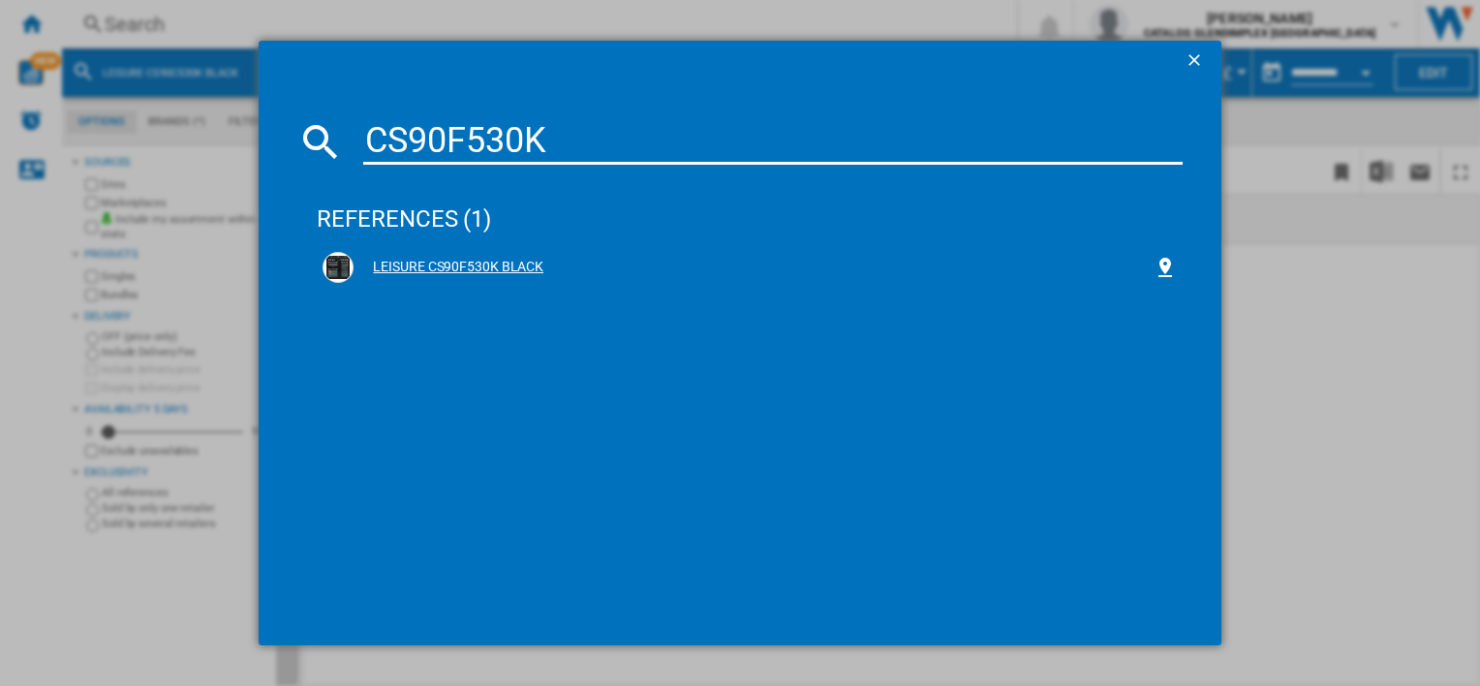
type input "CS90F530K"
click at [491, 284] on div "LEISURE CS90F530K BLACK" at bounding box center [749, 267] width 865 height 43
click at [492, 271] on div "LEISURE CS90F530K BLACK" at bounding box center [753, 267] width 799 height 19
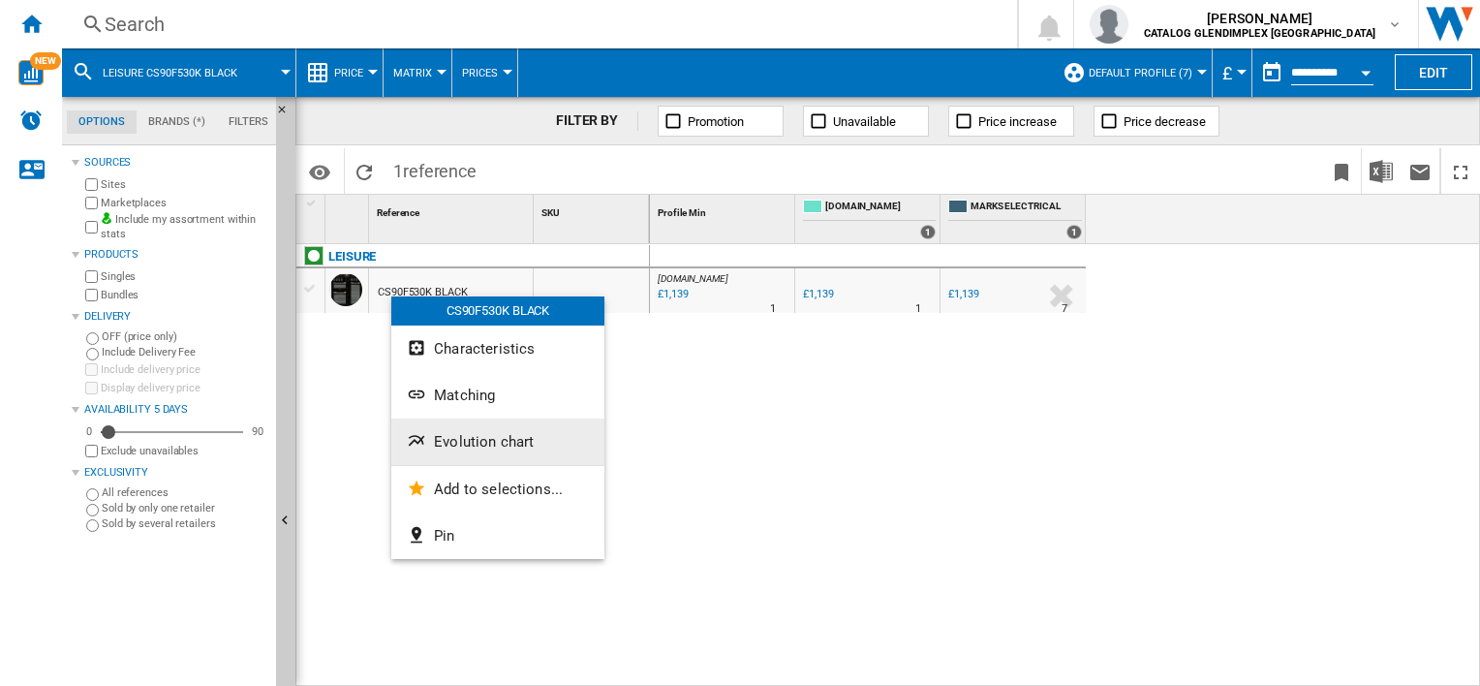
click at [492, 429] on button "Evolution chart" at bounding box center [497, 441] width 213 height 46
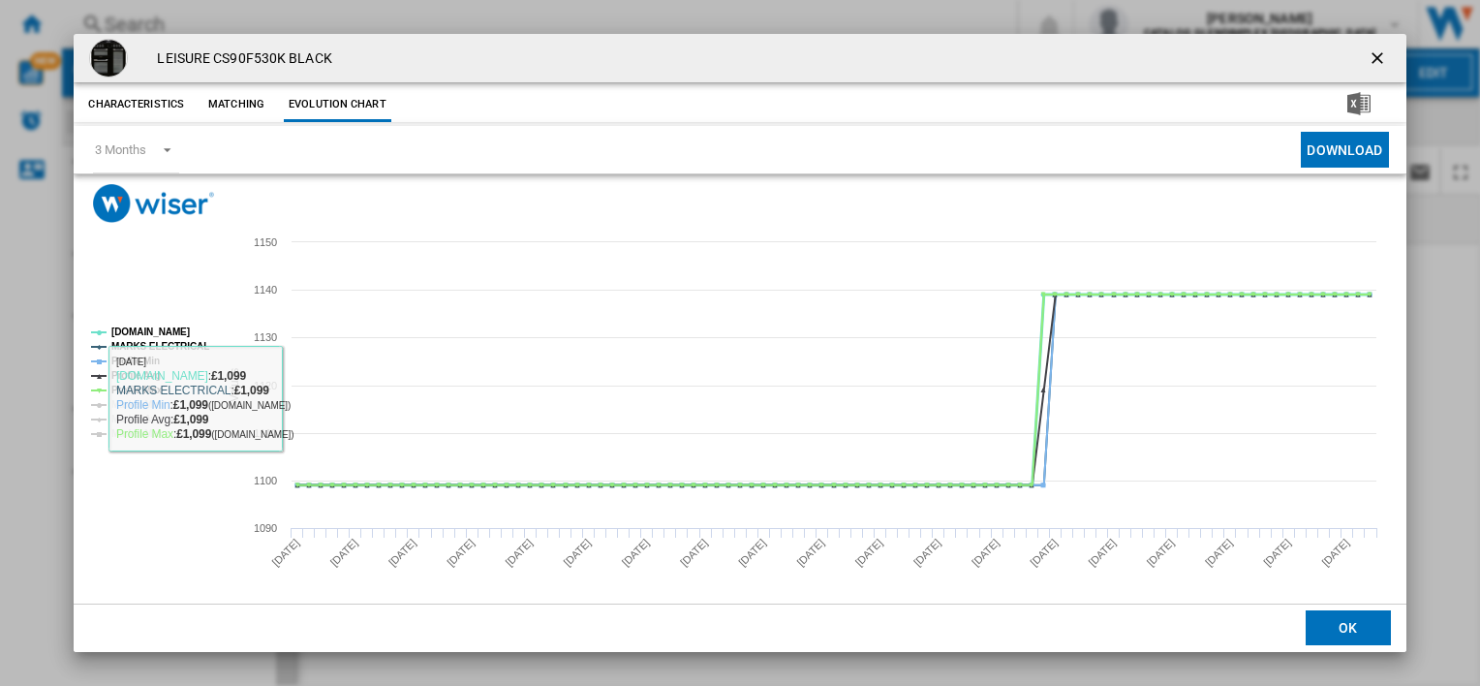
click at [120, 330] on tspan "[DOMAIN_NAME]" at bounding box center [150, 331] width 78 height 11
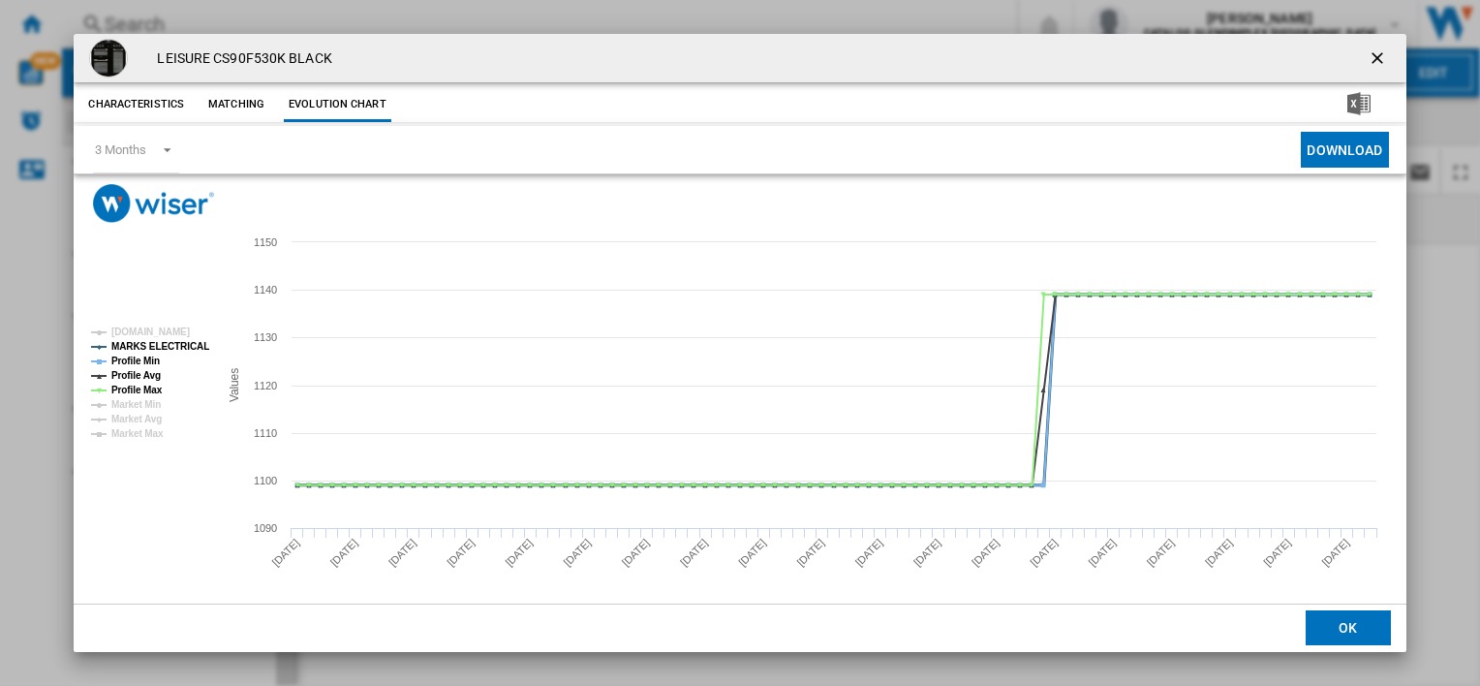
click at [125, 343] on tspan "MARKS ELECTRICAL" at bounding box center [160, 346] width 98 height 11
click at [124, 355] on tspan "Profile Min" at bounding box center [135, 360] width 48 height 11
click at [125, 371] on tspan "Profile Avg" at bounding box center [135, 375] width 49 height 11
click at [124, 389] on tspan "Profile Max" at bounding box center [136, 390] width 51 height 11
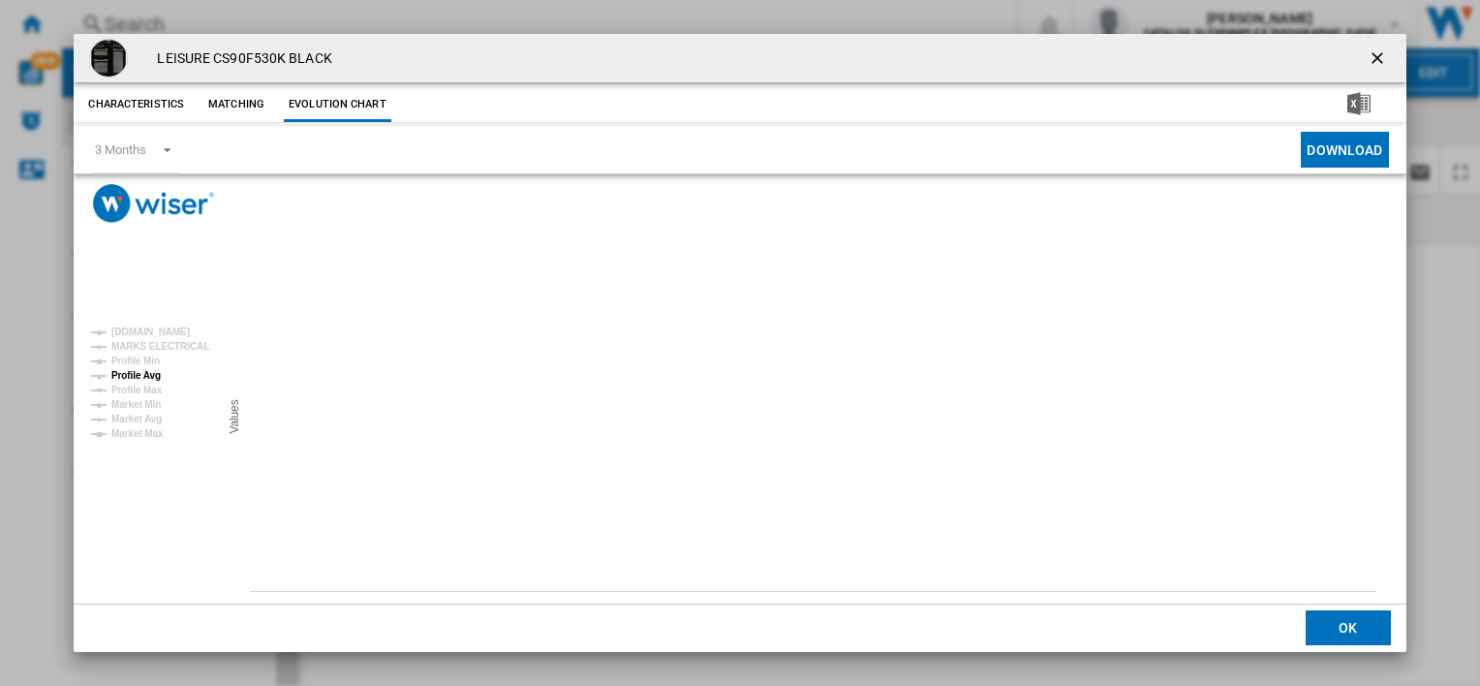
click at [130, 377] on tspan "Profile Avg" at bounding box center [135, 375] width 49 height 11
